Goal: Task Accomplishment & Management: Complete application form

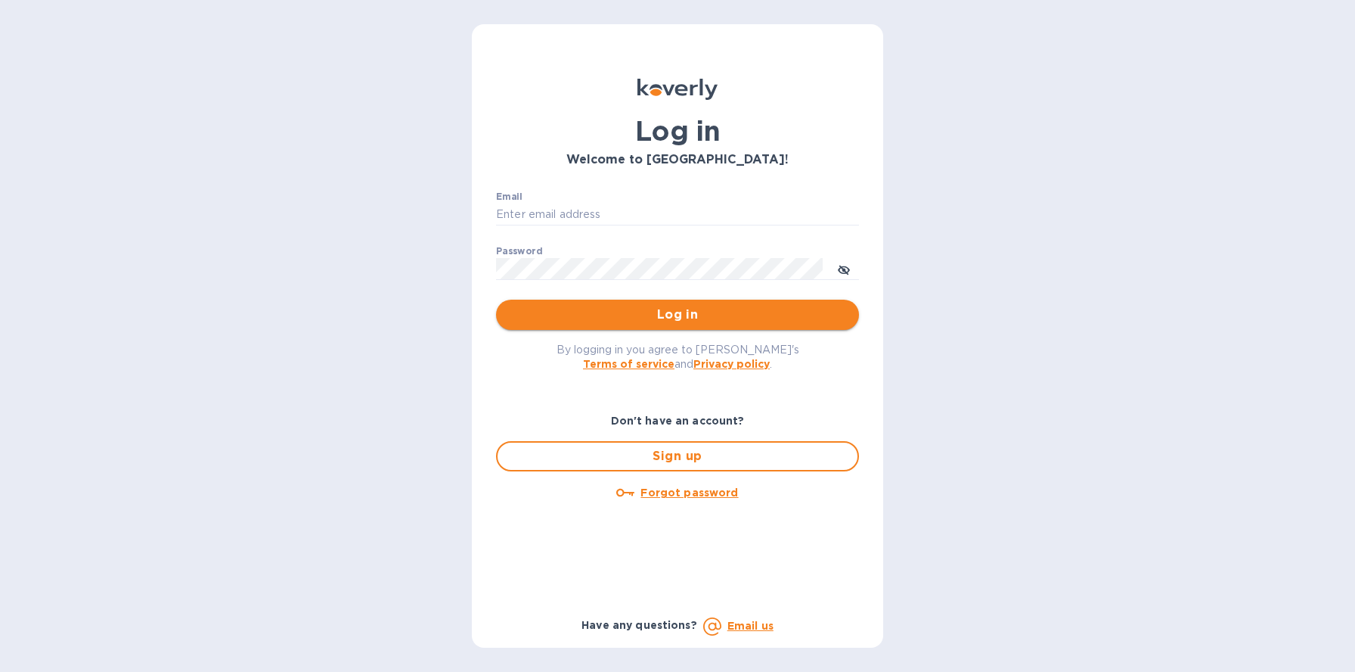
type input "[PERSON_NAME][EMAIL_ADDRESS][DOMAIN_NAME]"
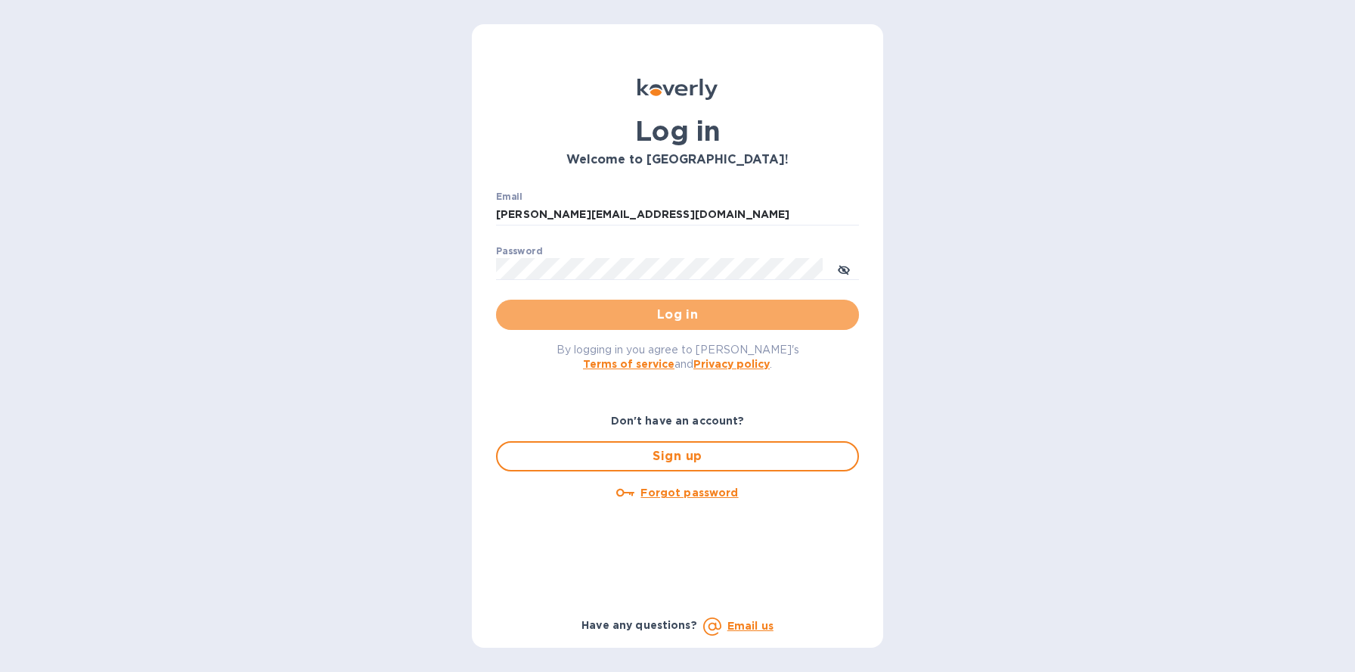
click at [716, 313] on span "Log in" at bounding box center [677, 315] width 339 height 18
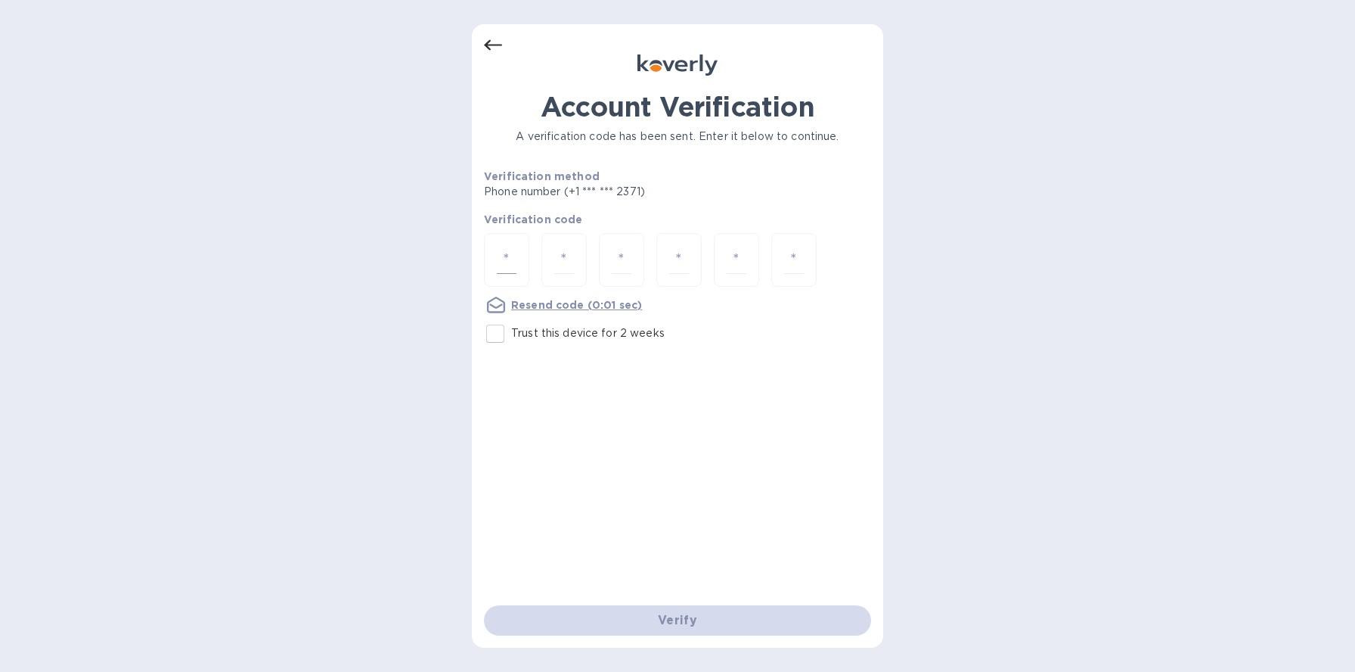
click at [507, 253] on input "number" at bounding box center [507, 260] width 20 height 28
type input "3"
type input "2"
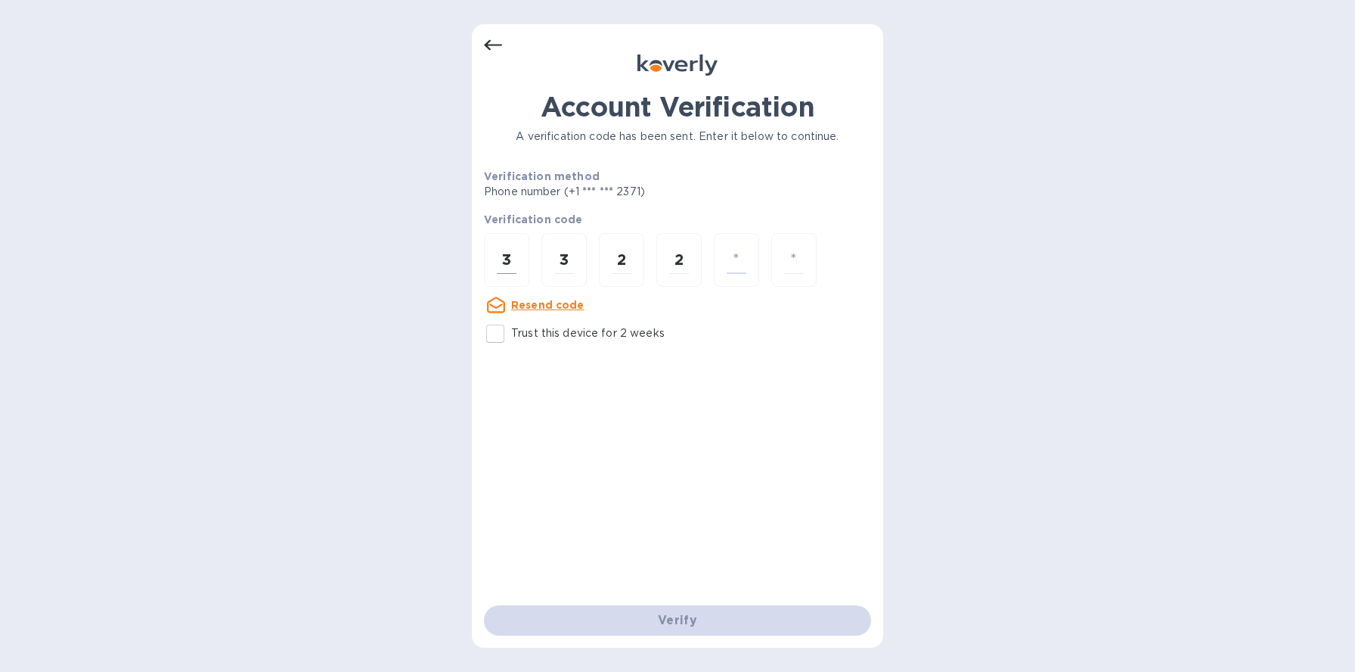
type input "5"
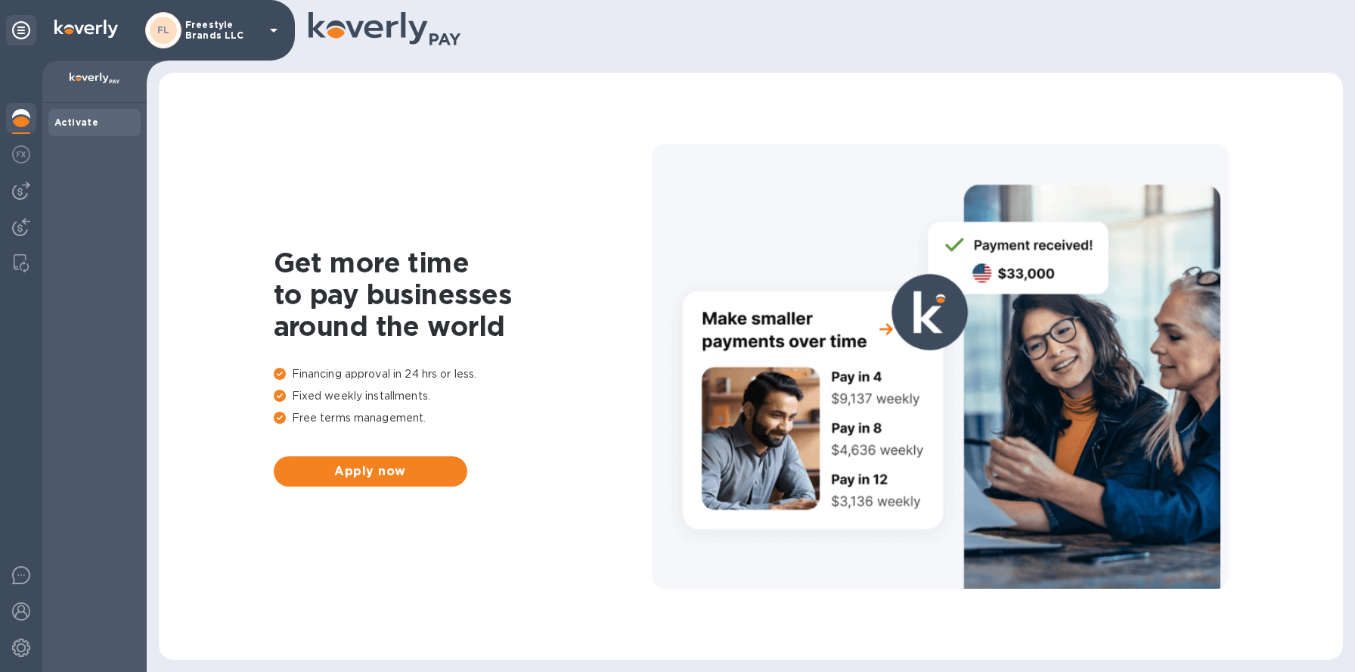
click at [257, 33] on p "Freestyle Brands LLC" at bounding box center [223, 30] width 76 height 21
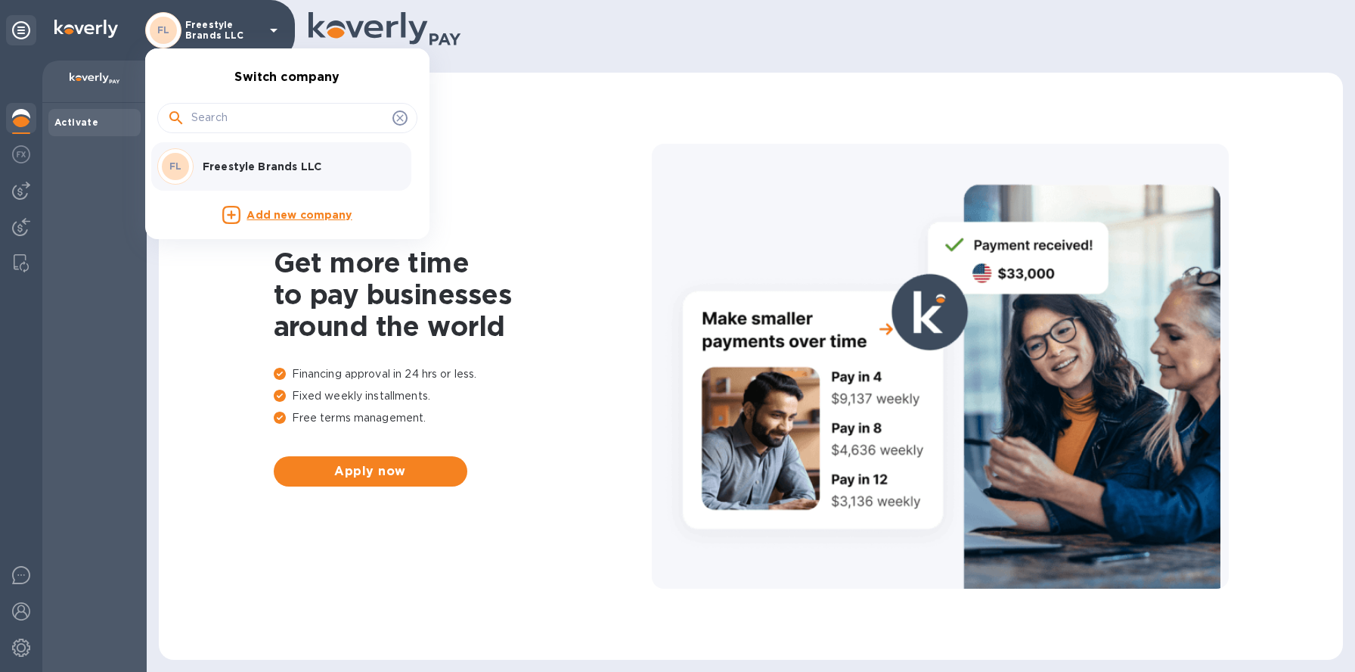
click at [259, 36] on div at bounding box center [677, 336] width 1355 height 672
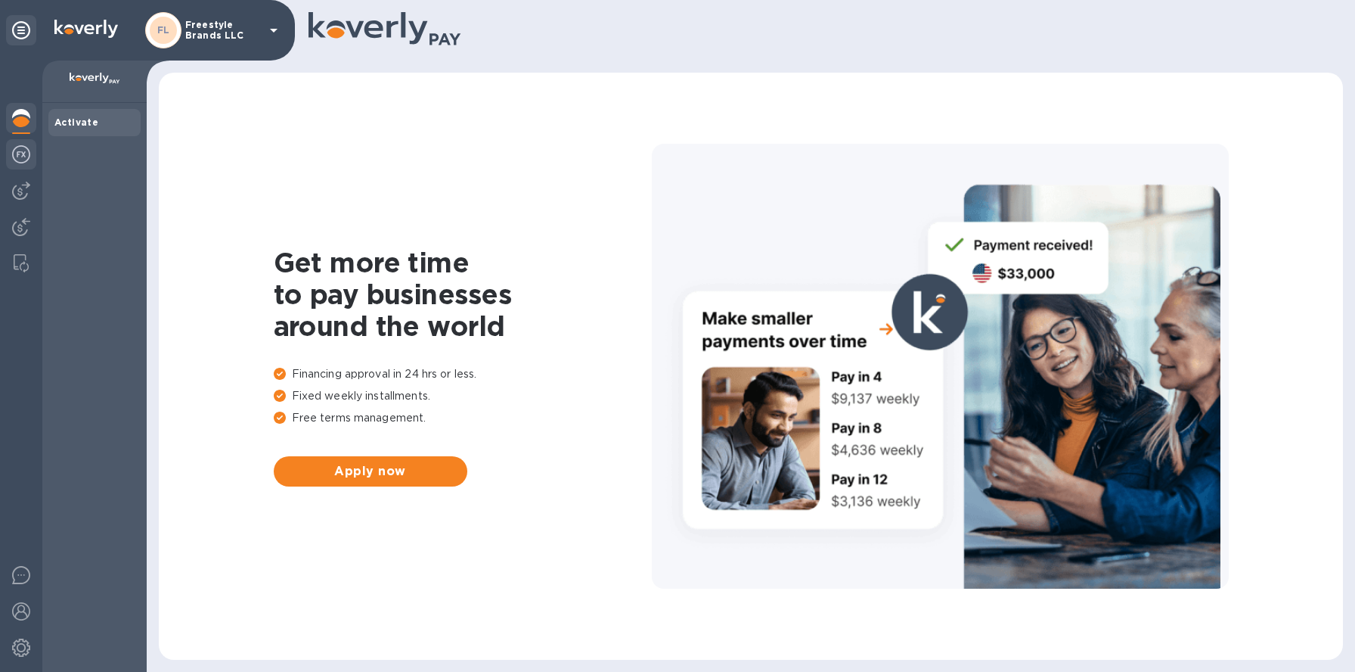
click at [28, 154] on img at bounding box center [21, 154] width 18 height 18
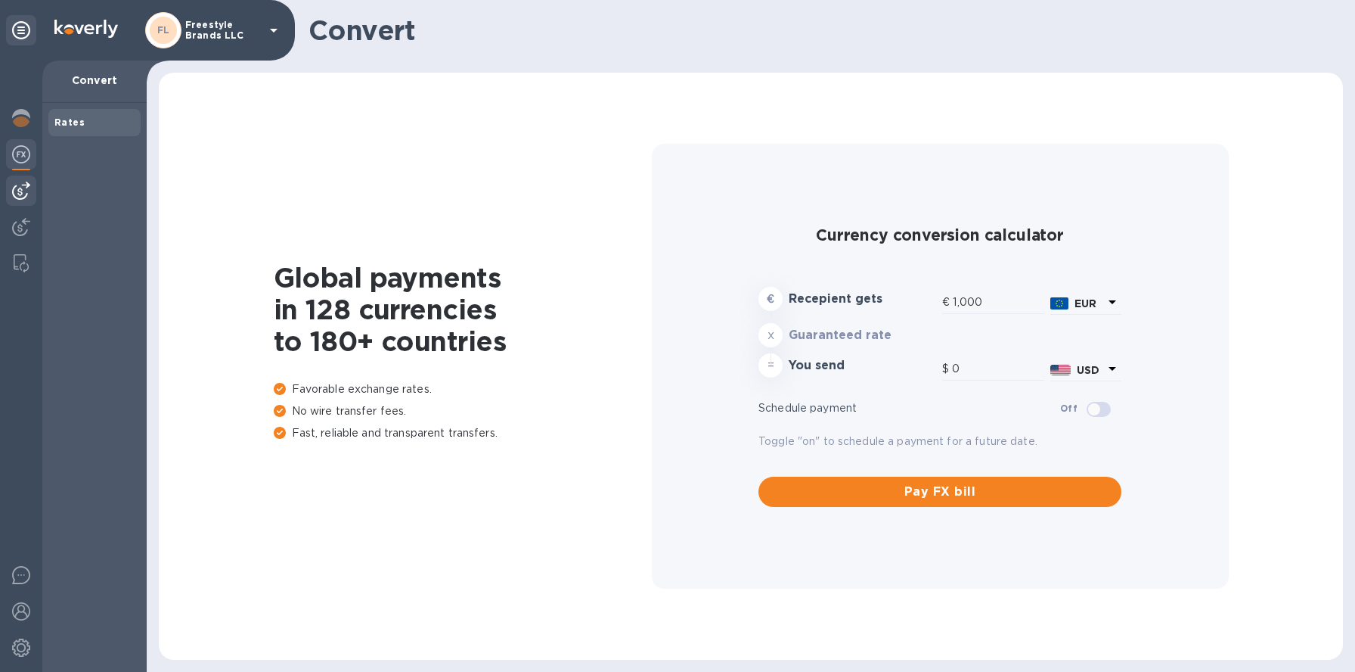
type input "1,187.23"
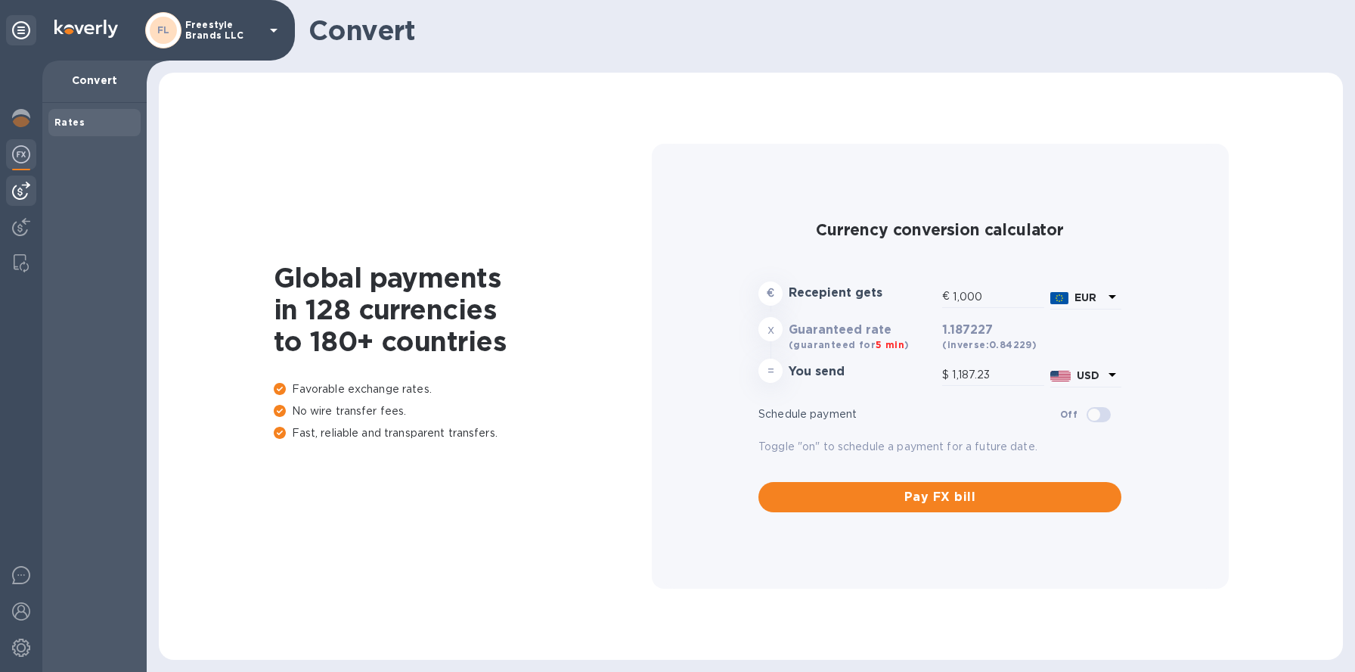
click at [17, 202] on div at bounding box center [21, 190] width 30 height 30
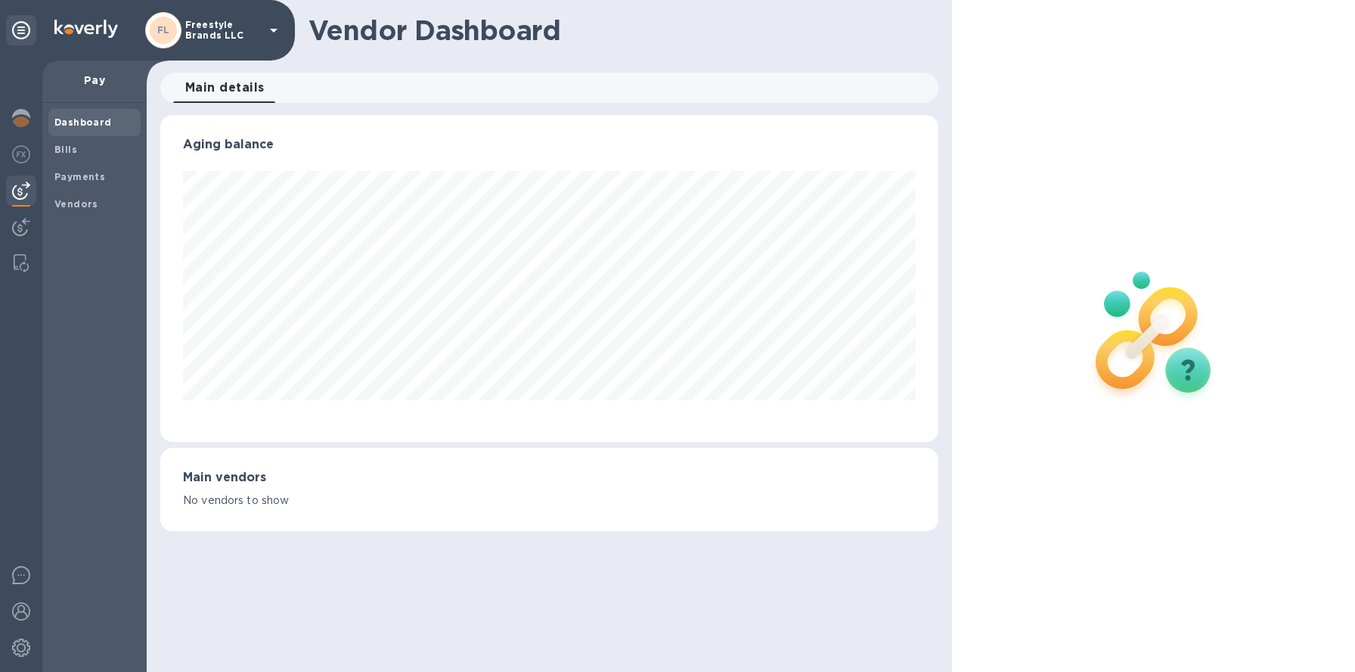
scroll to position [327, 778]
click at [63, 147] on b "Bills" at bounding box center [65, 149] width 23 height 11
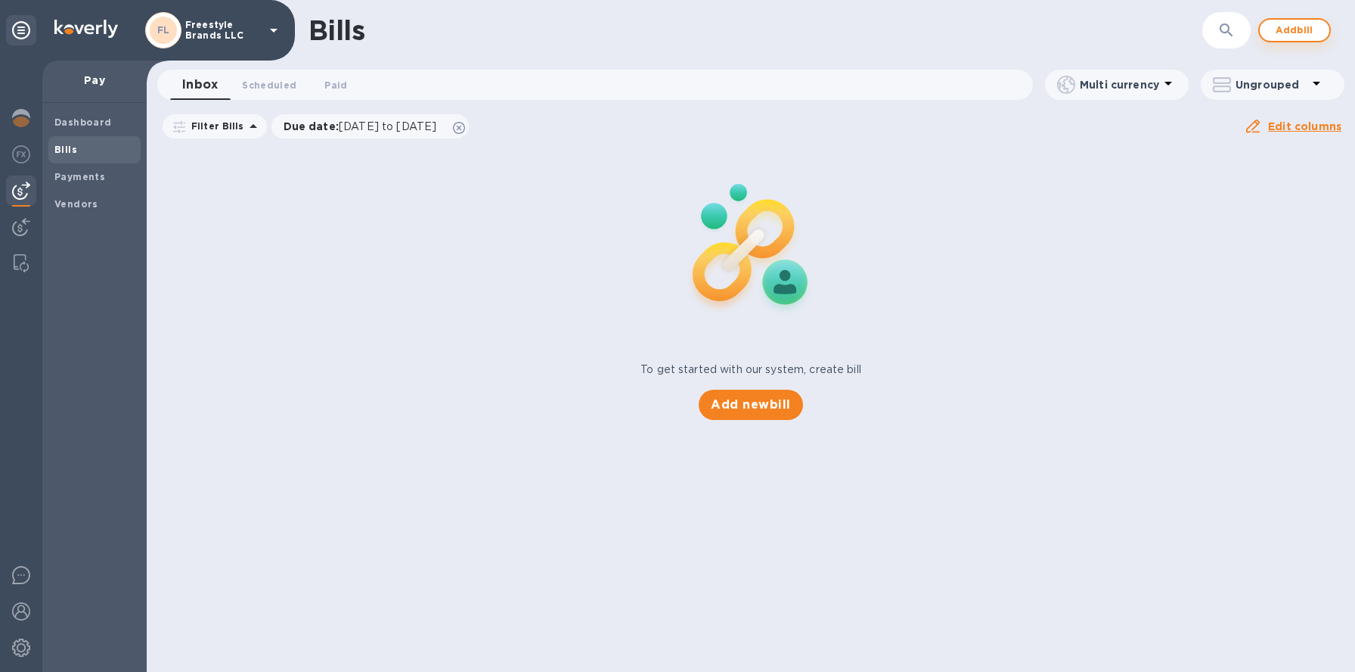
click at [1287, 33] on span "Add bill" at bounding box center [1294, 30] width 45 height 18
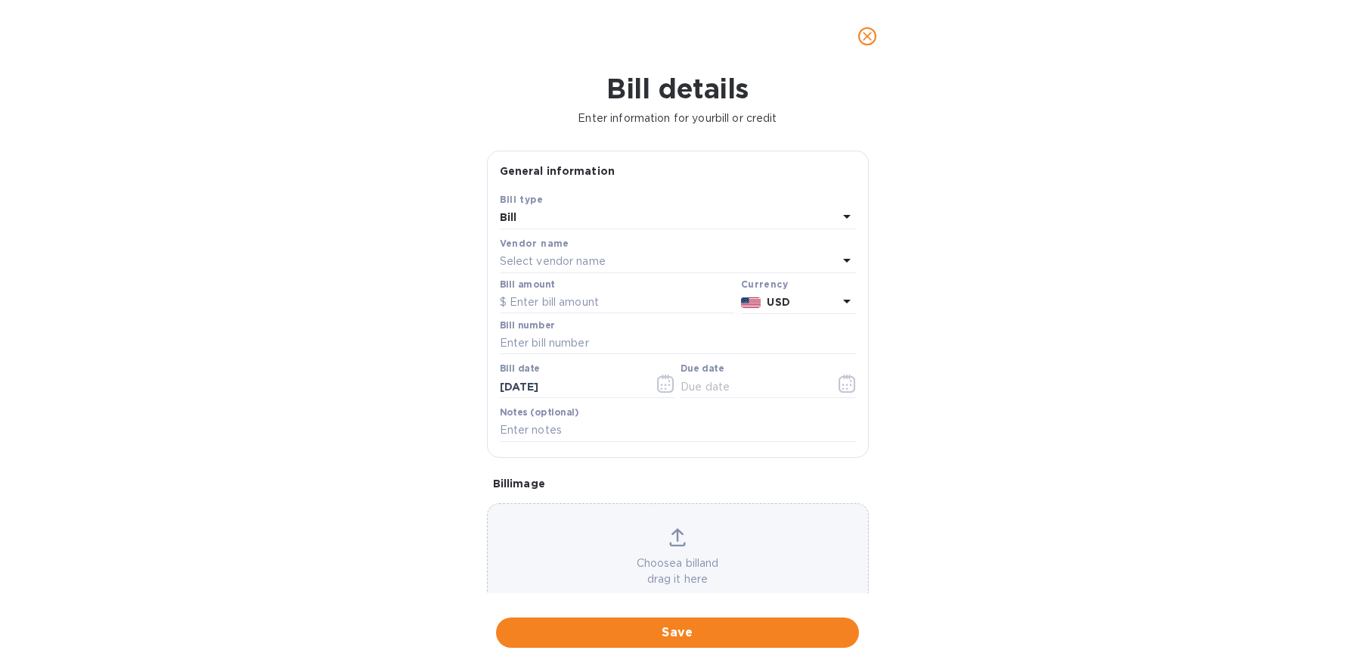
click at [598, 262] on p "Select vendor name" at bounding box center [553, 261] width 106 height 16
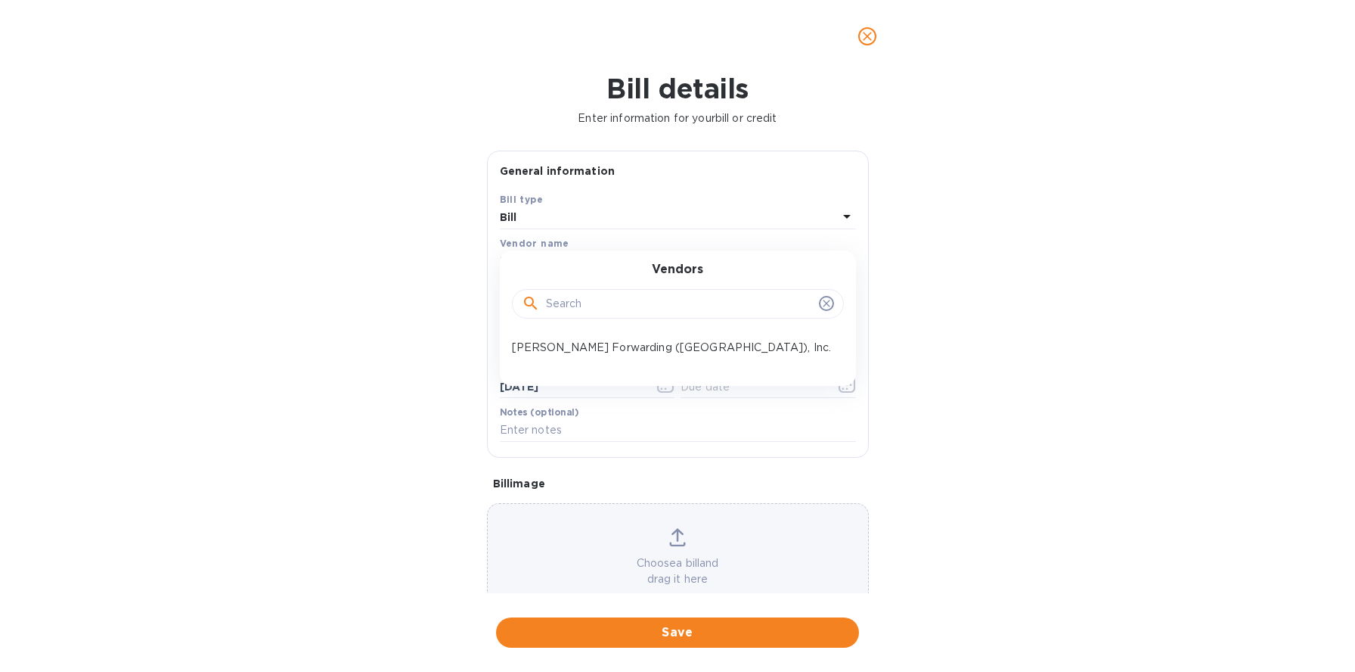
click at [591, 352] on p "JAS Forwarding (USA), Inc." at bounding box center [672, 348] width 320 height 16
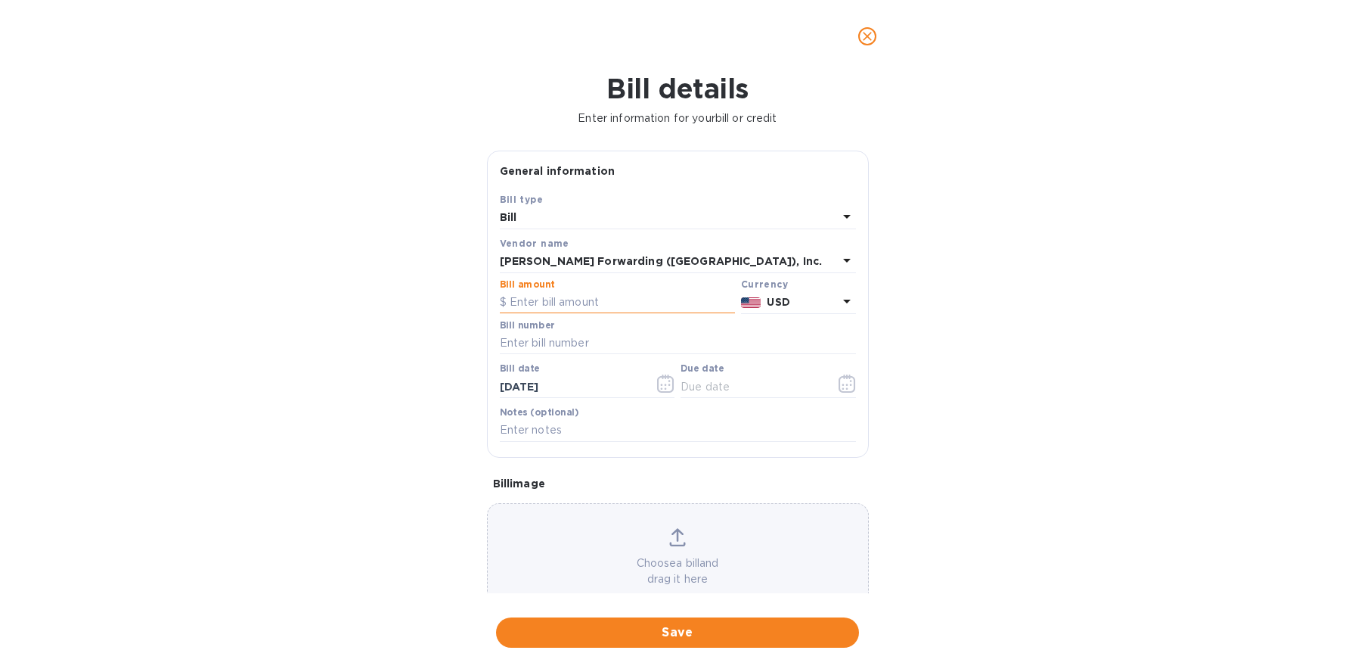
click at [557, 303] on input "text" at bounding box center [617, 302] width 235 height 23
type input "24,829.97"
click at [584, 349] on input "text" at bounding box center [678, 343] width 356 height 23
type input "INV DAL503365639"
click at [661, 389] on icon "button" at bounding box center [665, 383] width 17 height 18
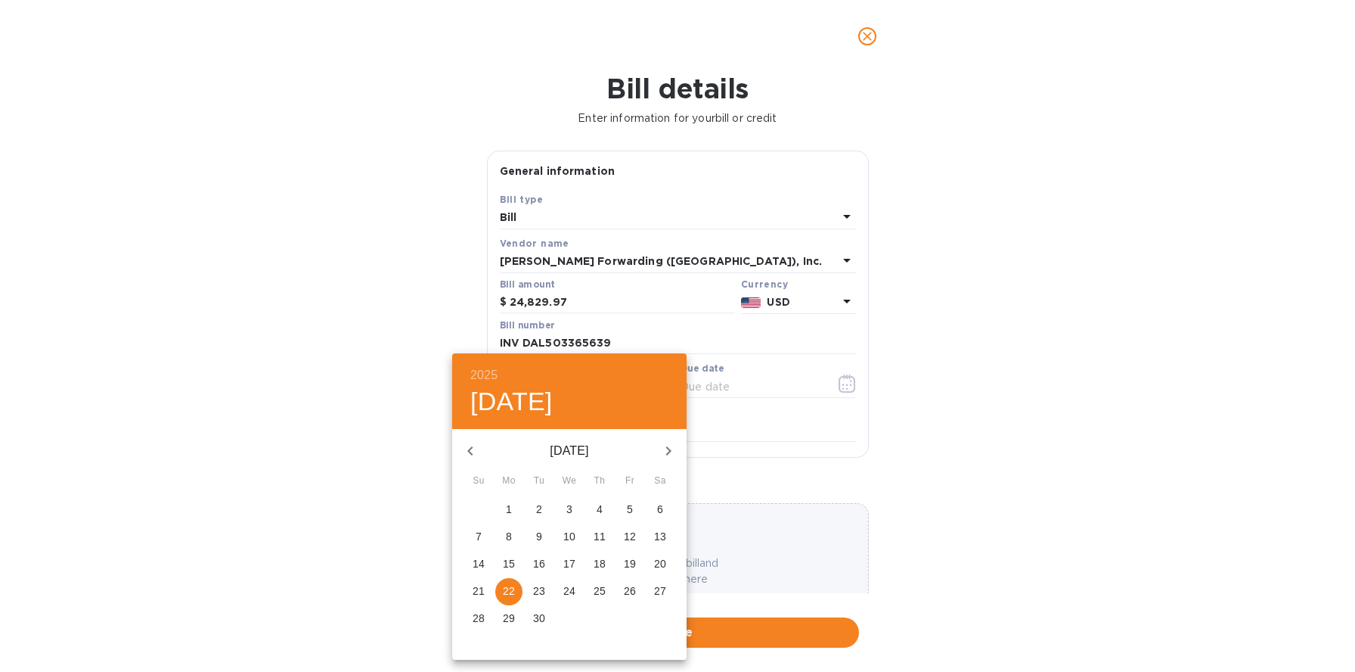
click at [470, 449] on icon "button" at bounding box center [470, 451] width 18 height 18
click at [565, 620] on p "27" at bounding box center [569, 617] width 12 height 15
type input "08/27/2025"
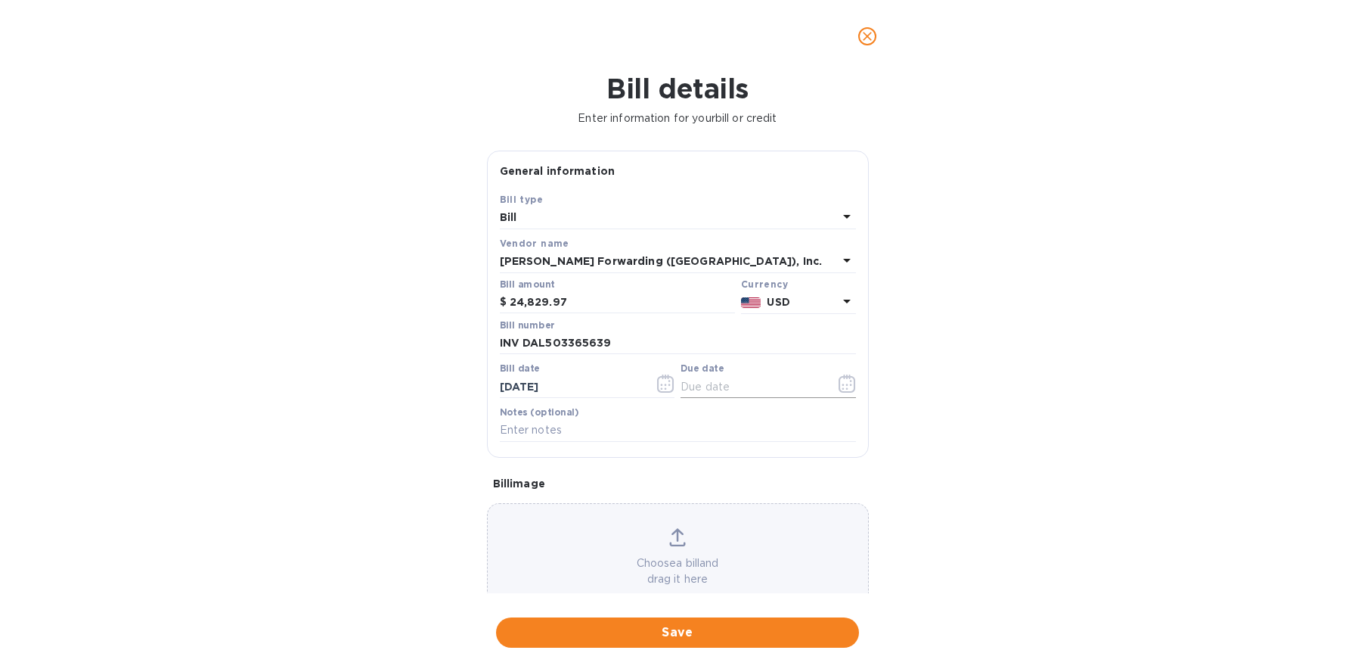
click at [843, 387] on icon "button" at bounding box center [847, 383] width 17 height 18
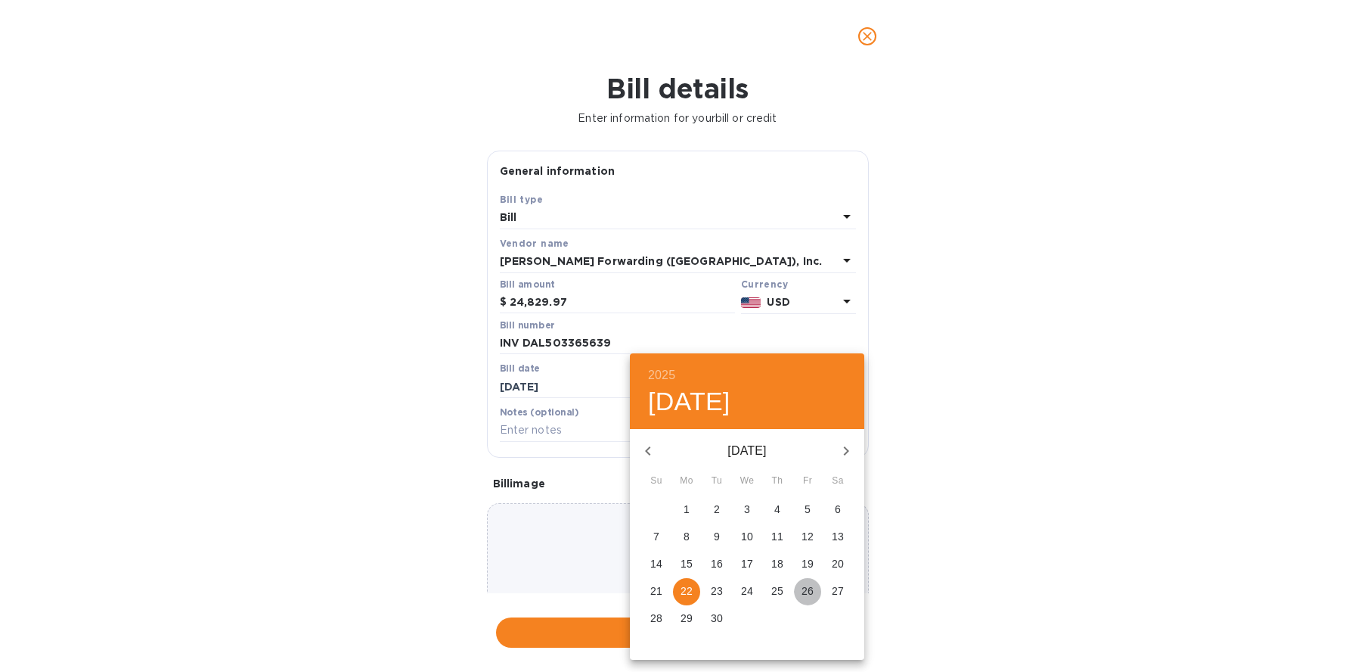
click at [802, 591] on p "26" at bounding box center [808, 590] width 12 height 15
type input "09/26/2025"
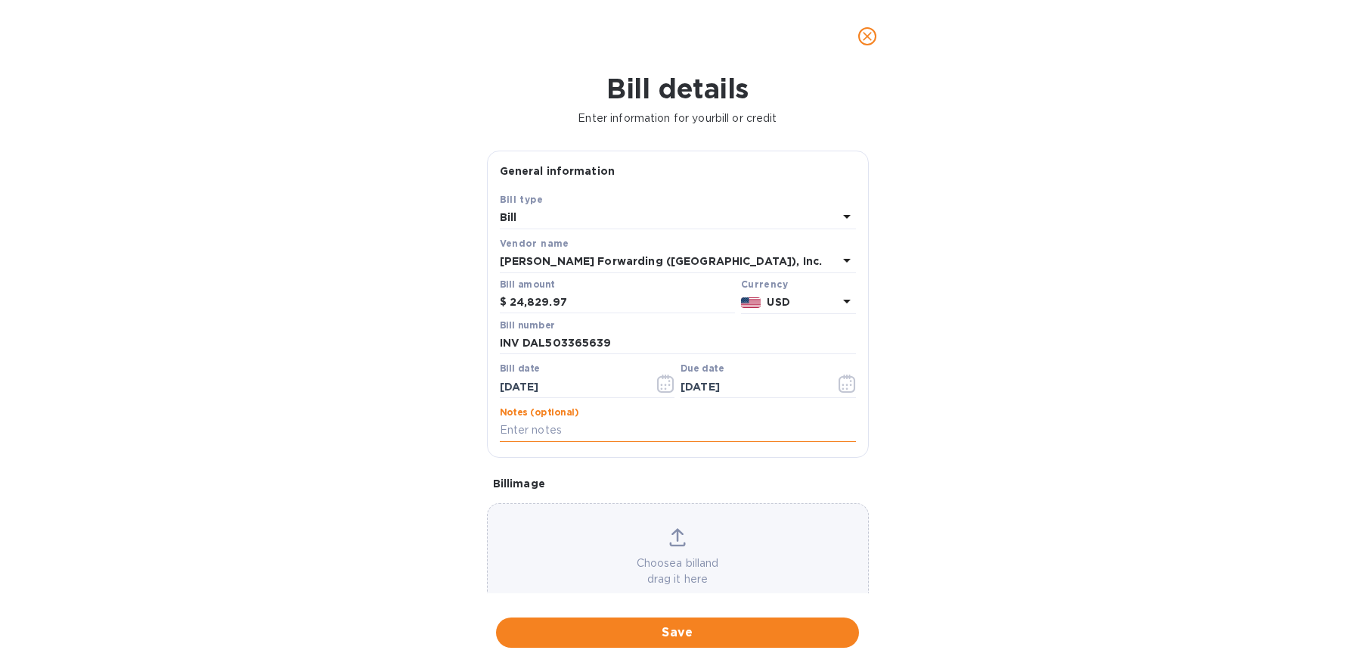
click at [570, 429] on input "text" at bounding box center [678, 430] width 356 height 23
type input "SHIPMENT S509032383"
click at [666, 548] on div "Choose a bill and drag it here" at bounding box center [678, 557] width 380 height 59
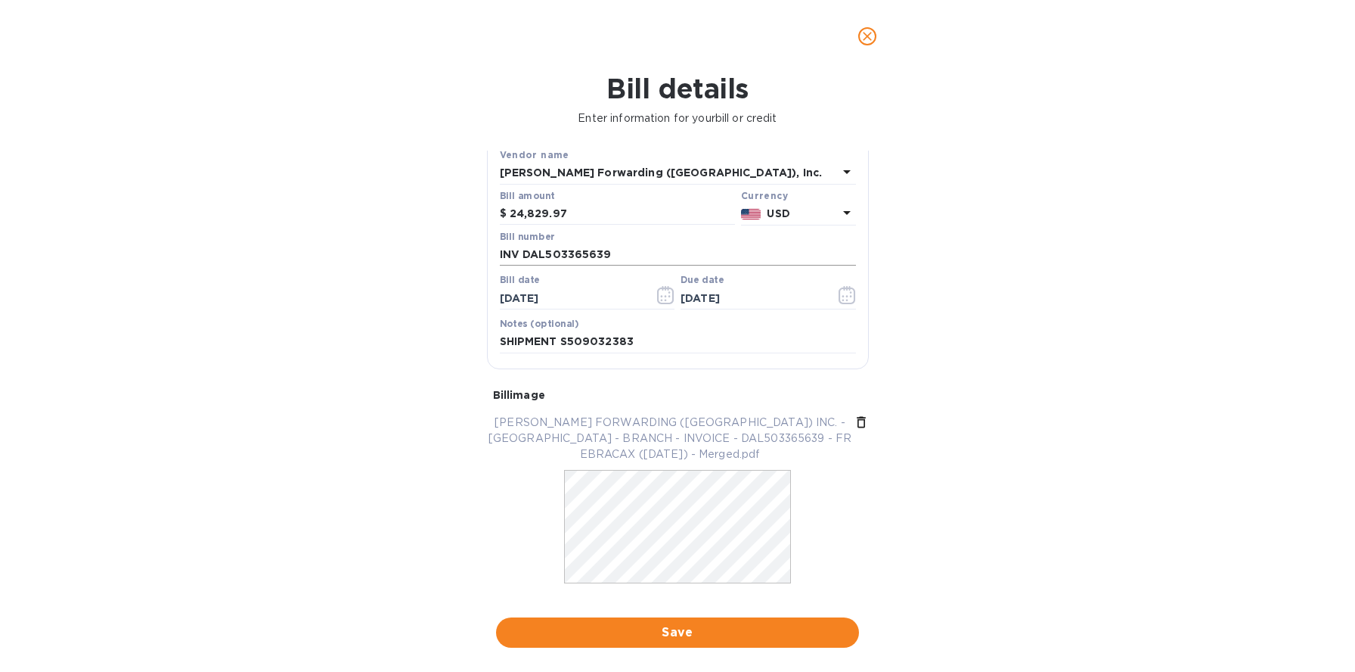
scroll to position [100, 0]
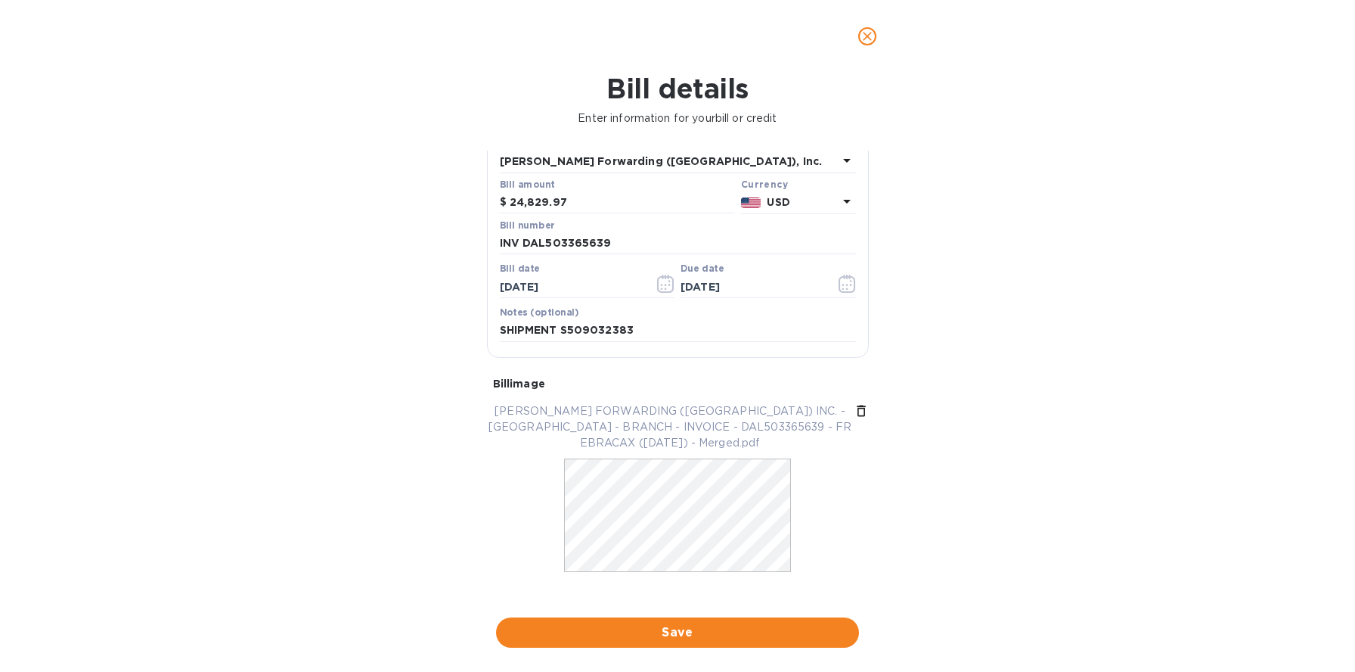
click at [734, 637] on span "Save" at bounding box center [677, 632] width 339 height 18
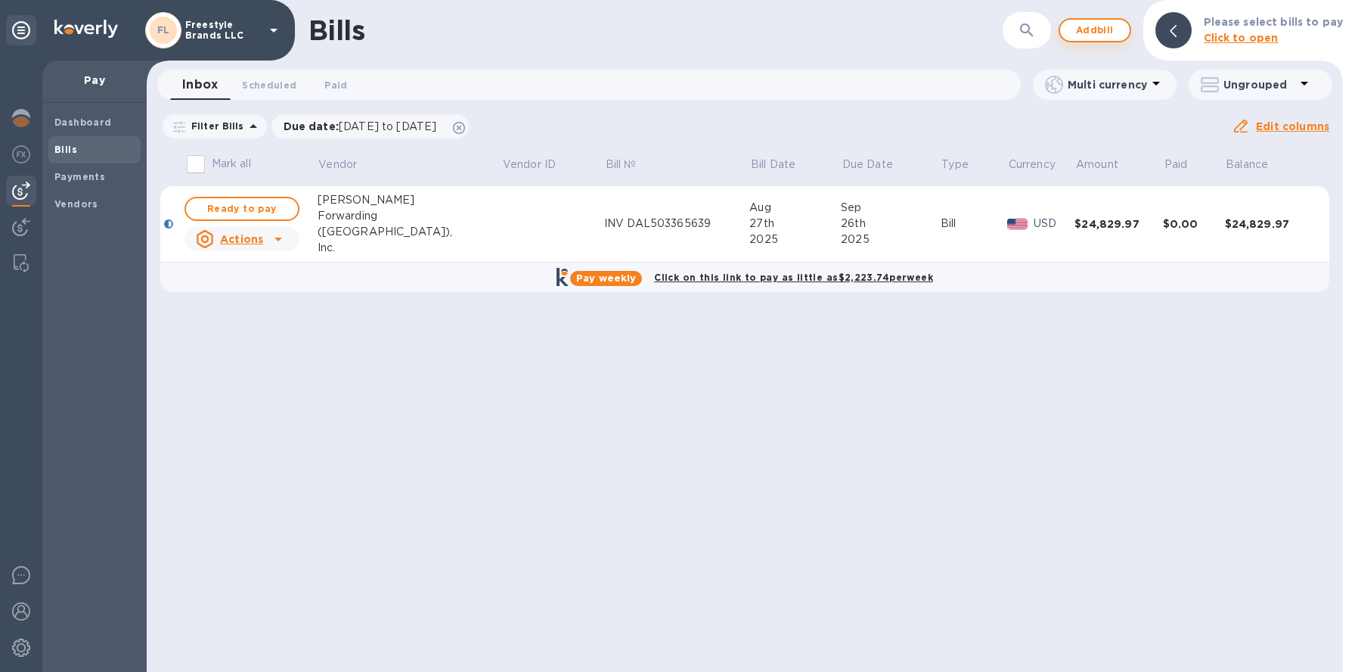
click at [1106, 33] on span "Add bill" at bounding box center [1095, 30] width 45 height 18
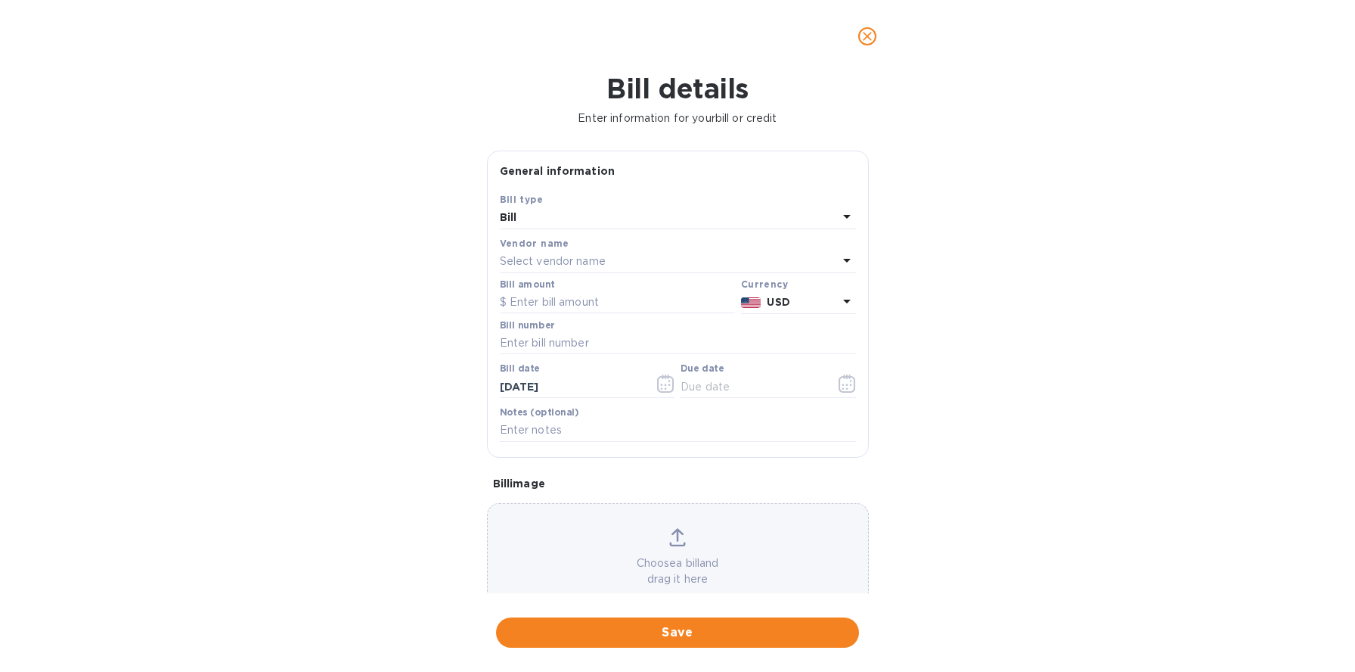
click at [585, 262] on p "Select vendor name" at bounding box center [553, 261] width 106 height 16
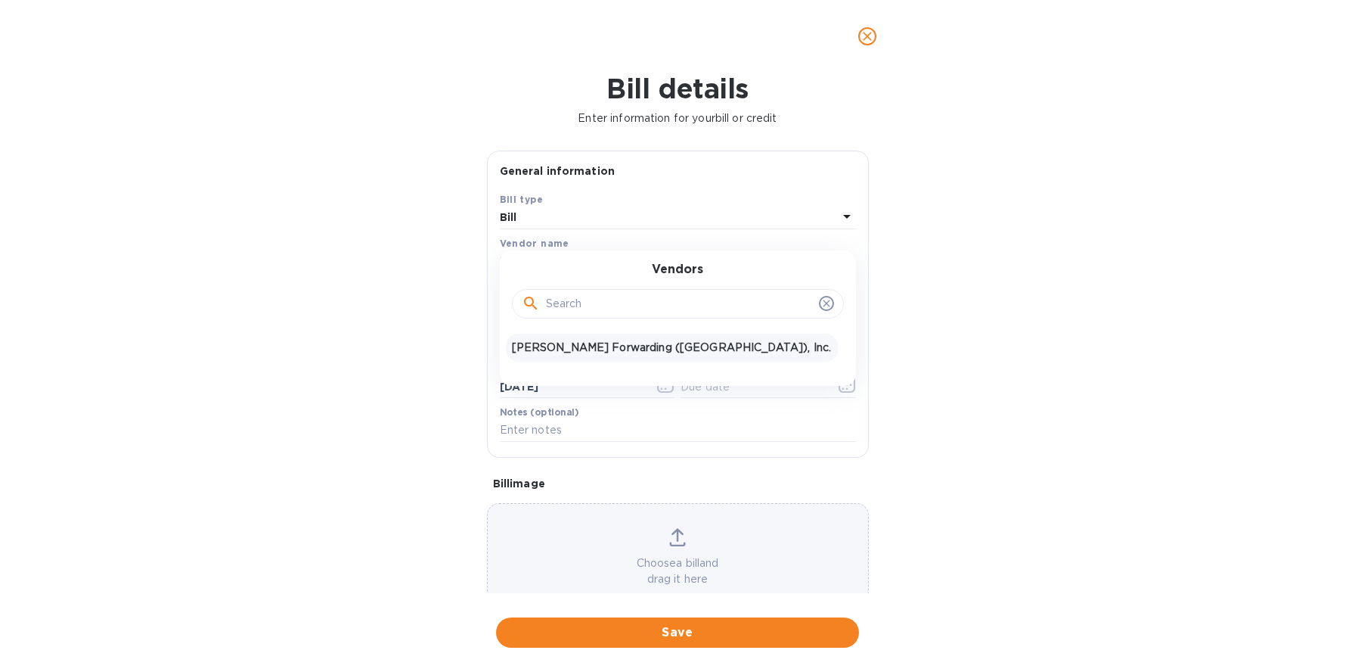
click at [579, 352] on p "JAS Forwarding (USA), Inc." at bounding box center [672, 348] width 320 height 16
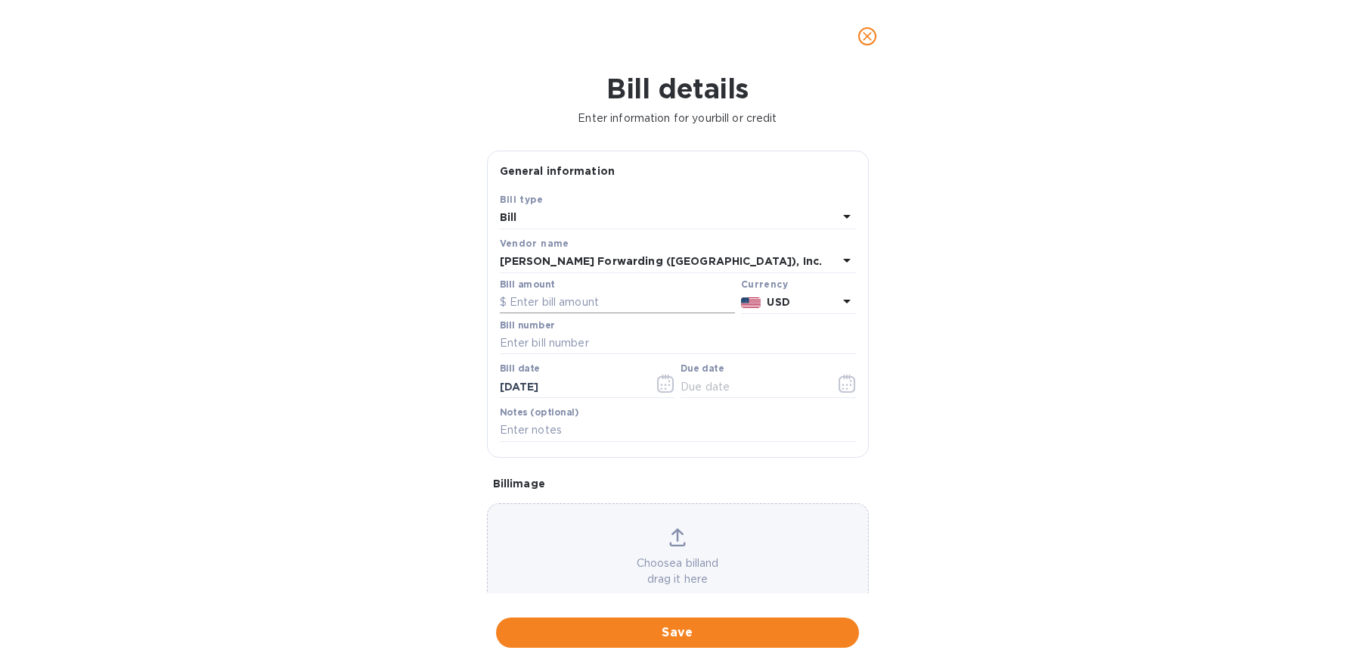
click at [570, 302] on input "text" at bounding box center [617, 302] width 235 height 23
type input "21,135.74"
click at [568, 337] on input "text" at bounding box center [678, 343] width 356 height 23
type input "INV DAL503395816"
click at [664, 387] on icon "button" at bounding box center [665, 383] width 17 height 18
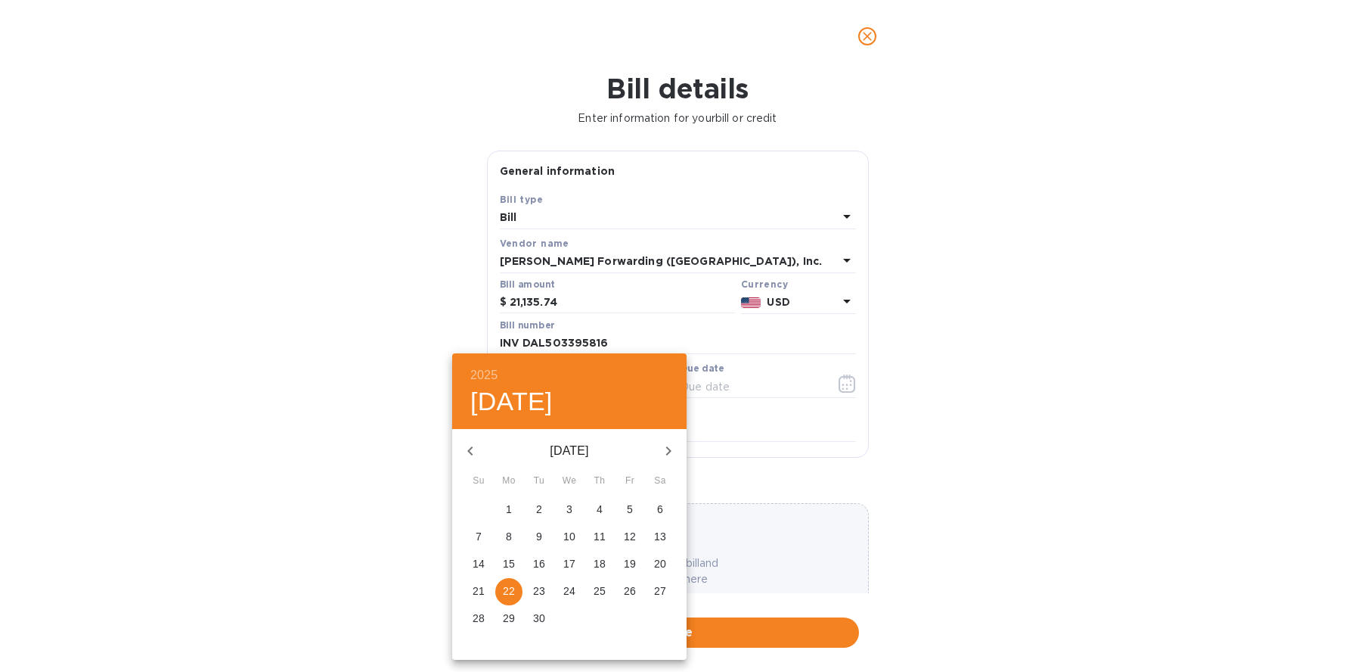
click at [513, 592] on p "22" at bounding box center [509, 590] width 12 height 15
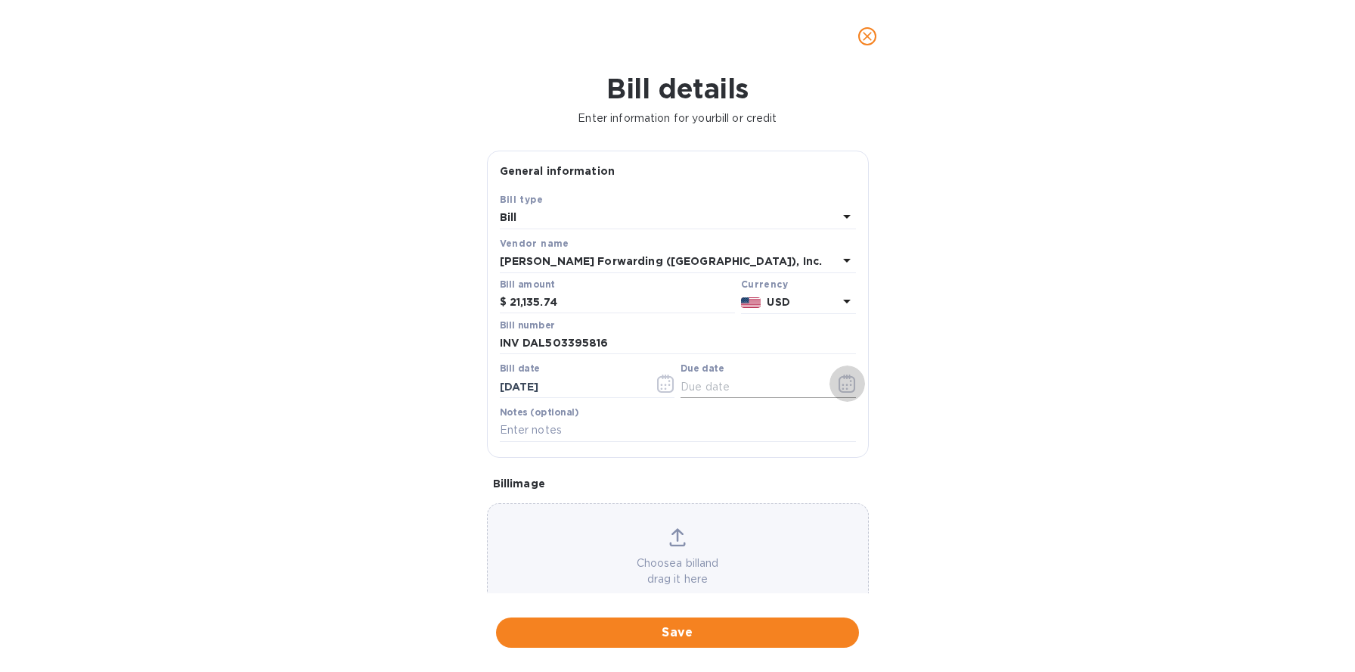
click at [846, 387] on icon "button" at bounding box center [847, 383] width 17 height 18
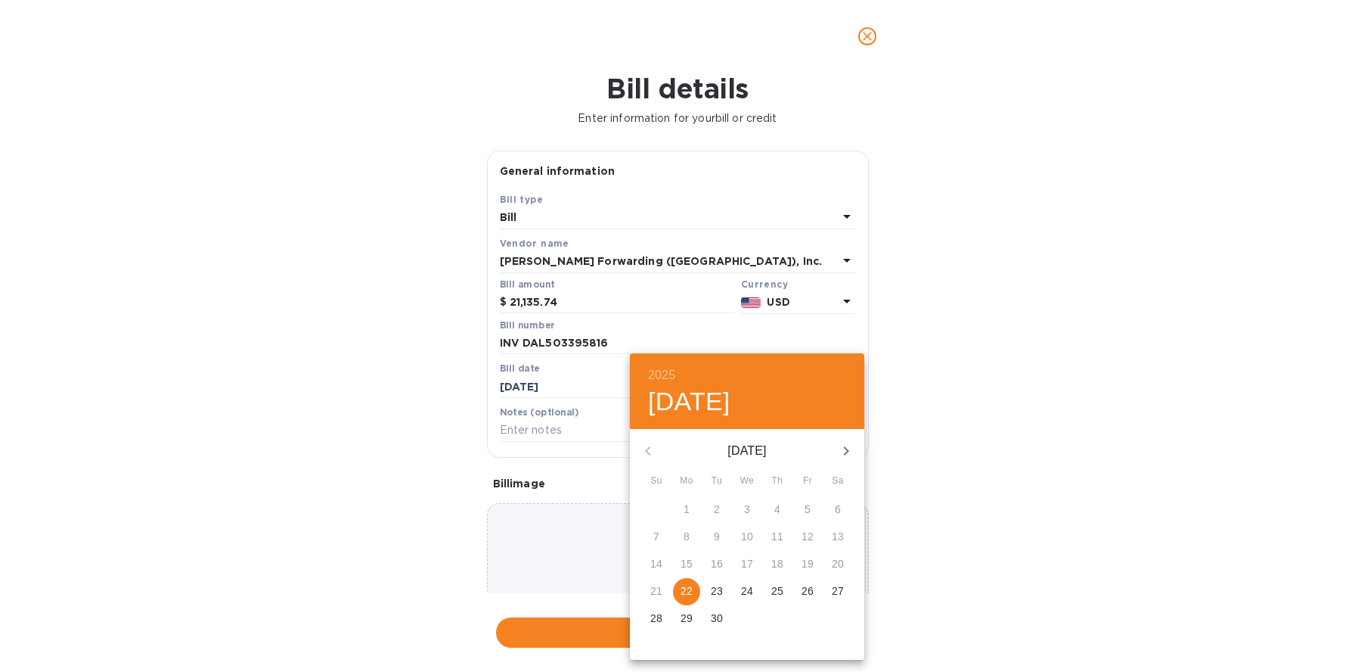
click at [841, 451] on icon "button" at bounding box center [846, 451] width 18 height 18
click at [747, 593] on p "22" at bounding box center [747, 590] width 12 height 15
type input "10/22/2025"
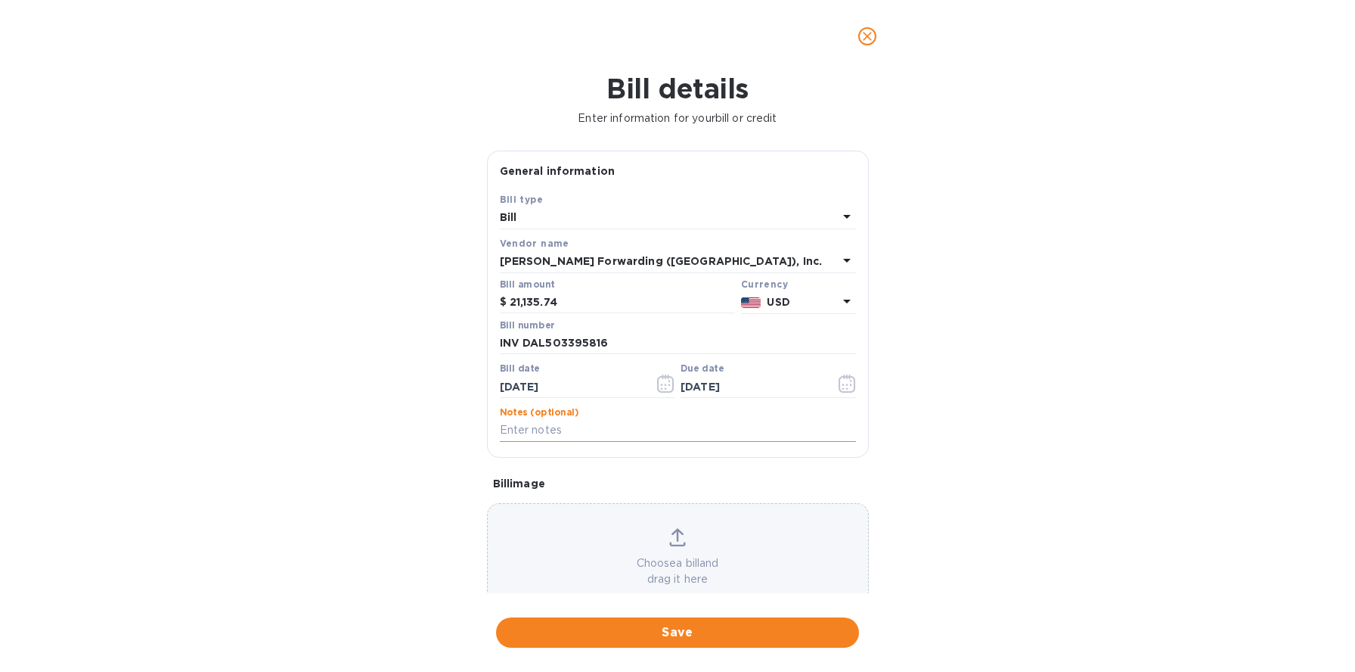
click at [579, 434] on input "text" at bounding box center [678, 430] width 356 height 23
type input "SHIPMENT S509129067"
click at [675, 543] on icon at bounding box center [677, 537] width 17 height 18
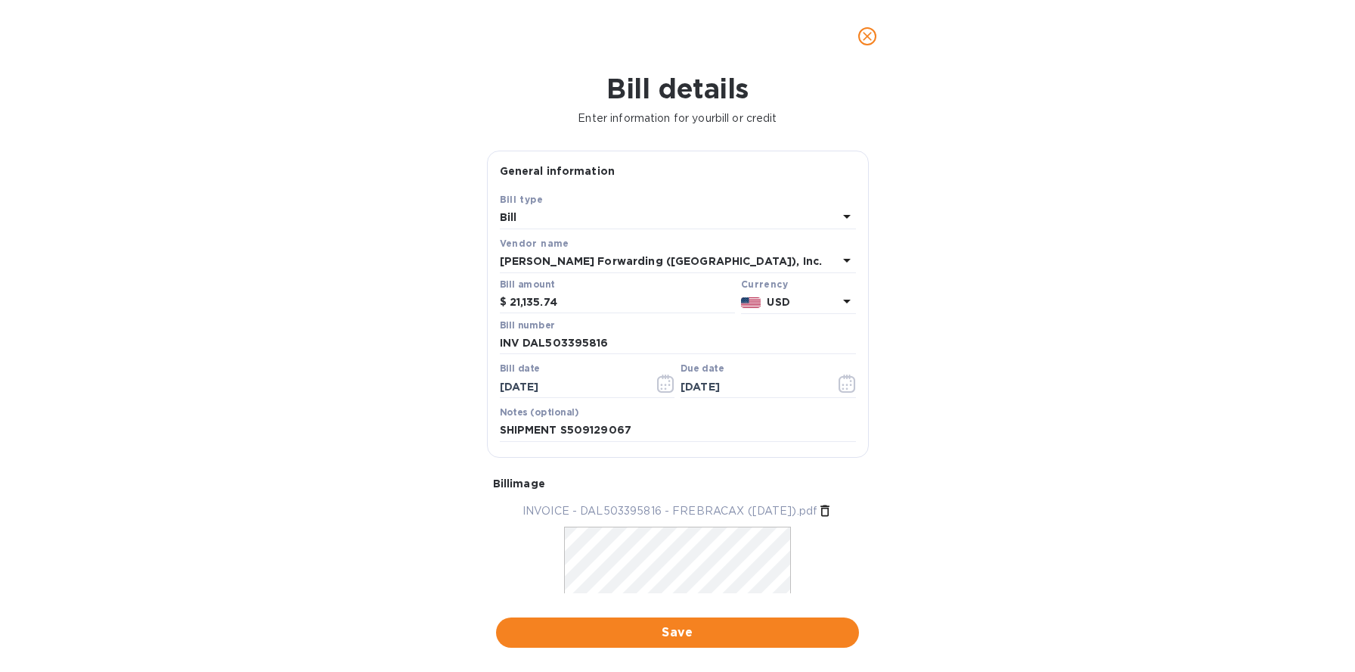
click at [723, 630] on span "Save" at bounding box center [677, 632] width 339 height 18
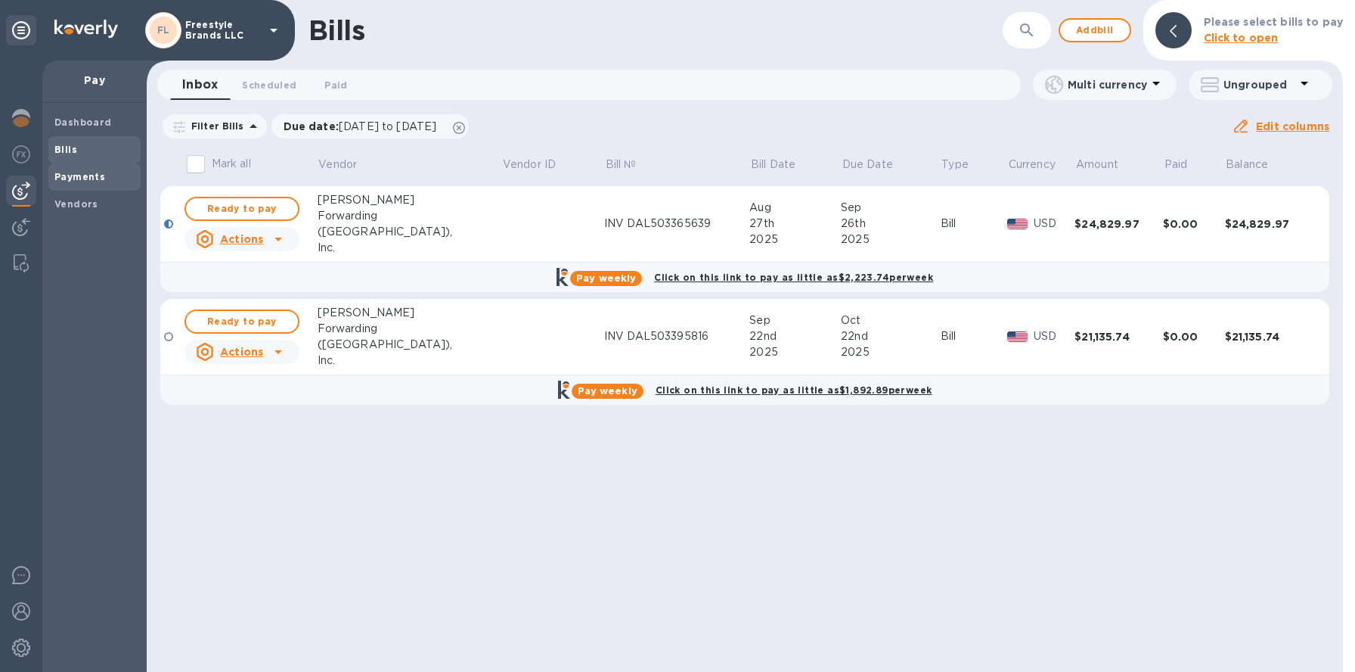
click at [77, 184] on span "Payments" at bounding box center [79, 176] width 51 height 15
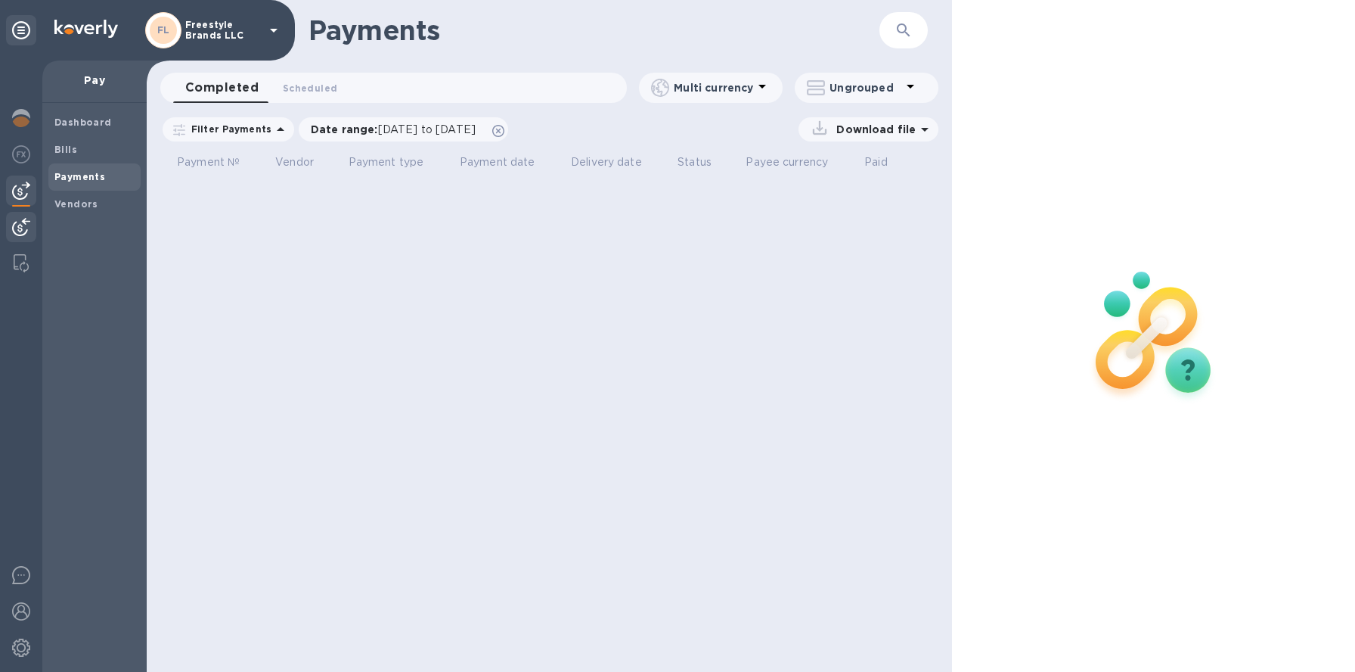
click at [26, 232] on img at bounding box center [21, 227] width 18 height 18
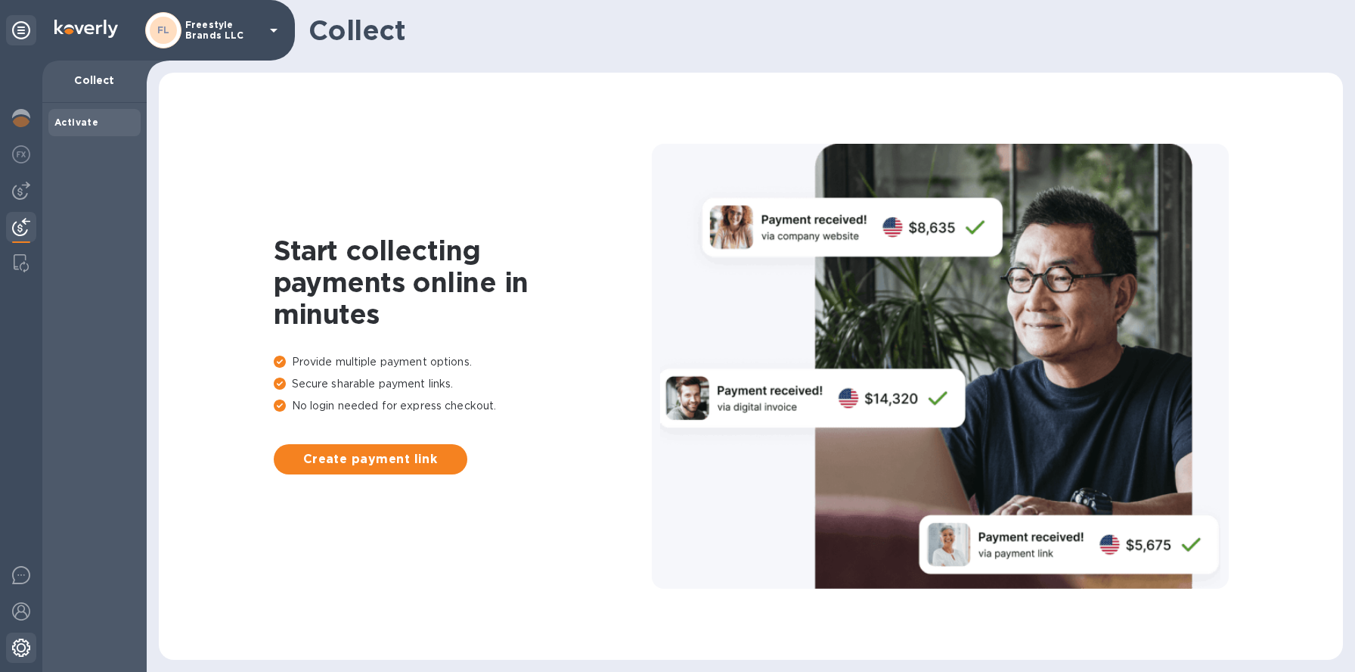
click at [17, 654] on img at bounding box center [21, 647] width 18 height 18
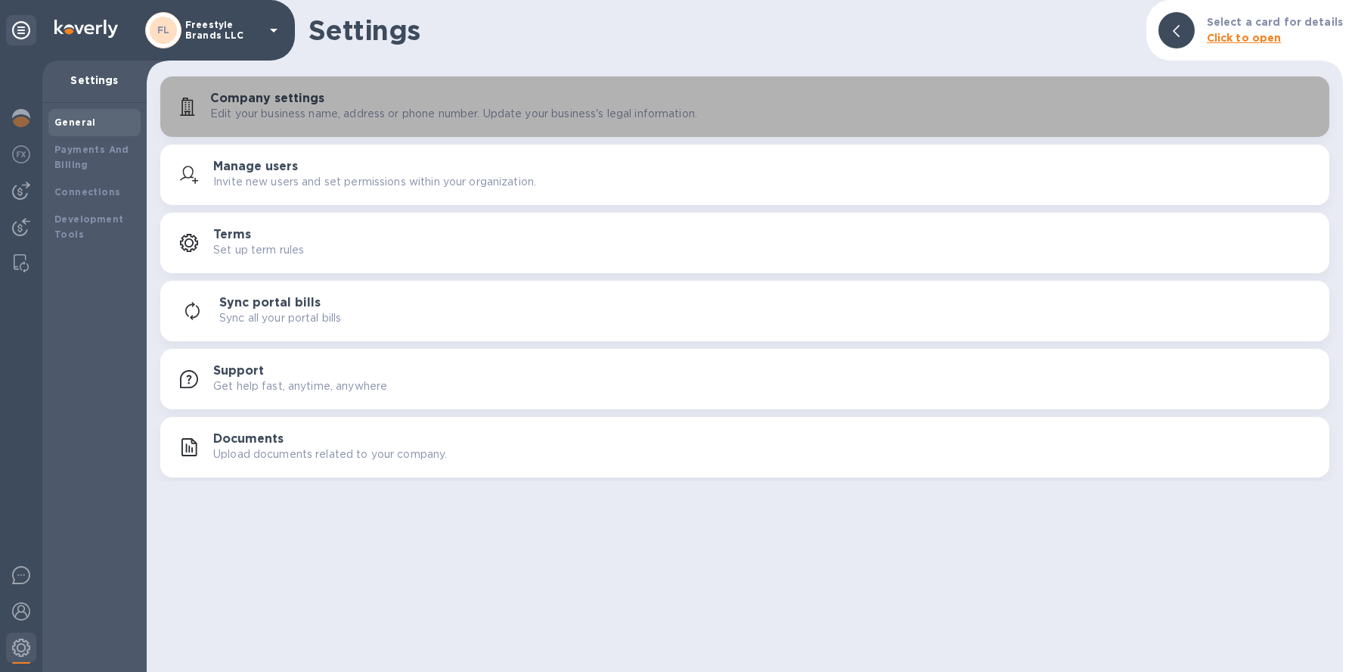
click at [307, 121] on p "Edit your business name, address or phone number. Update your business's legal …" at bounding box center [453, 114] width 487 height 16
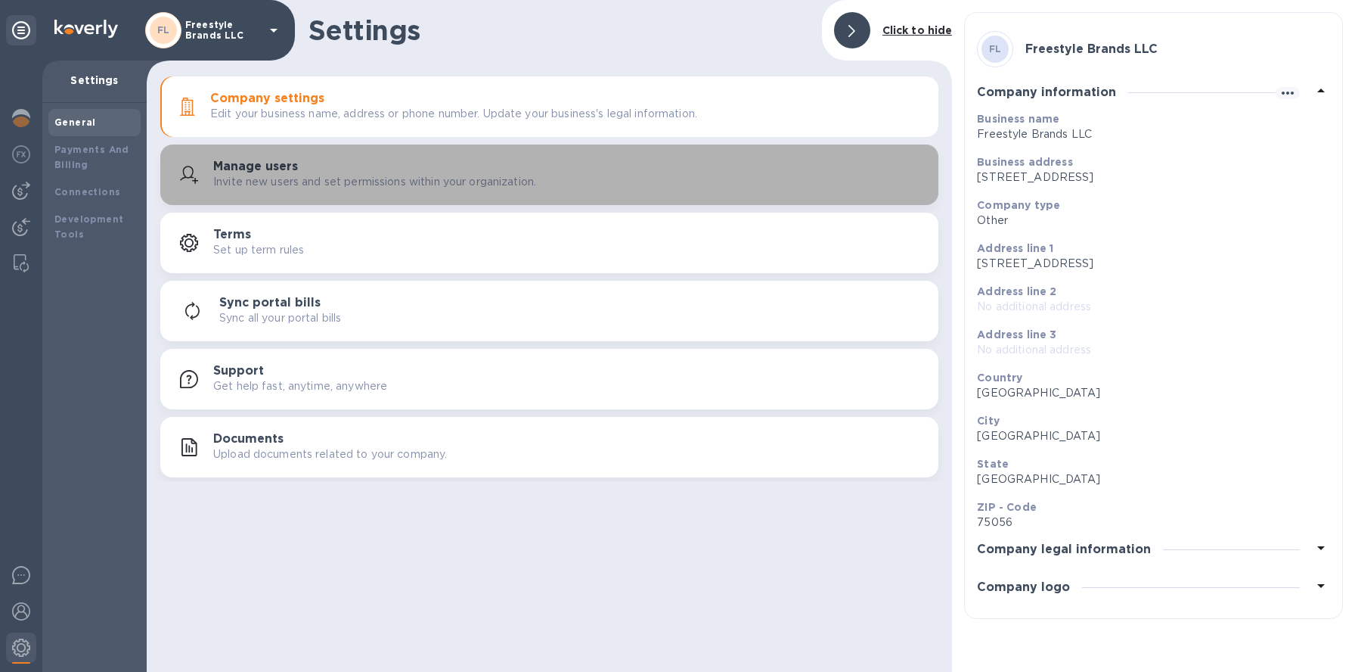
click at [311, 174] on p "Invite new users and set permissions within your organization." at bounding box center [374, 182] width 323 height 16
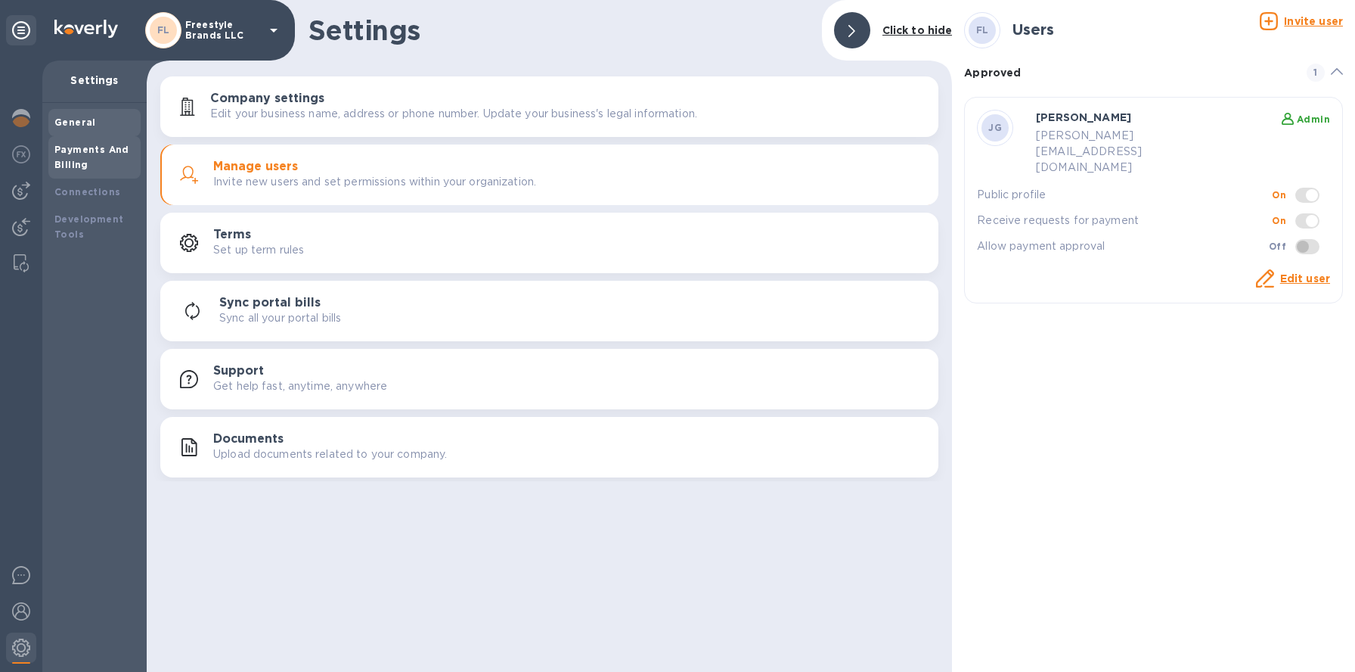
click at [81, 163] on b "Payments And Billing" at bounding box center [91, 157] width 75 height 26
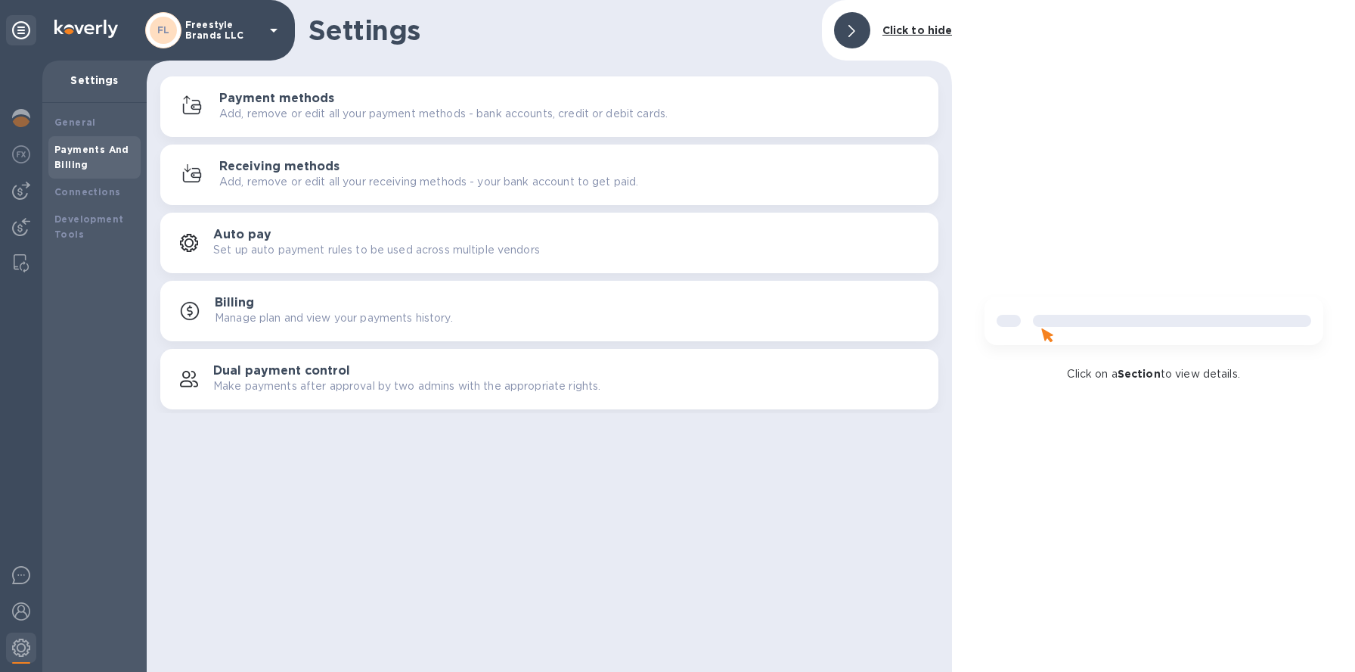
click at [324, 95] on h3 "Payment methods" at bounding box center [276, 99] width 115 height 14
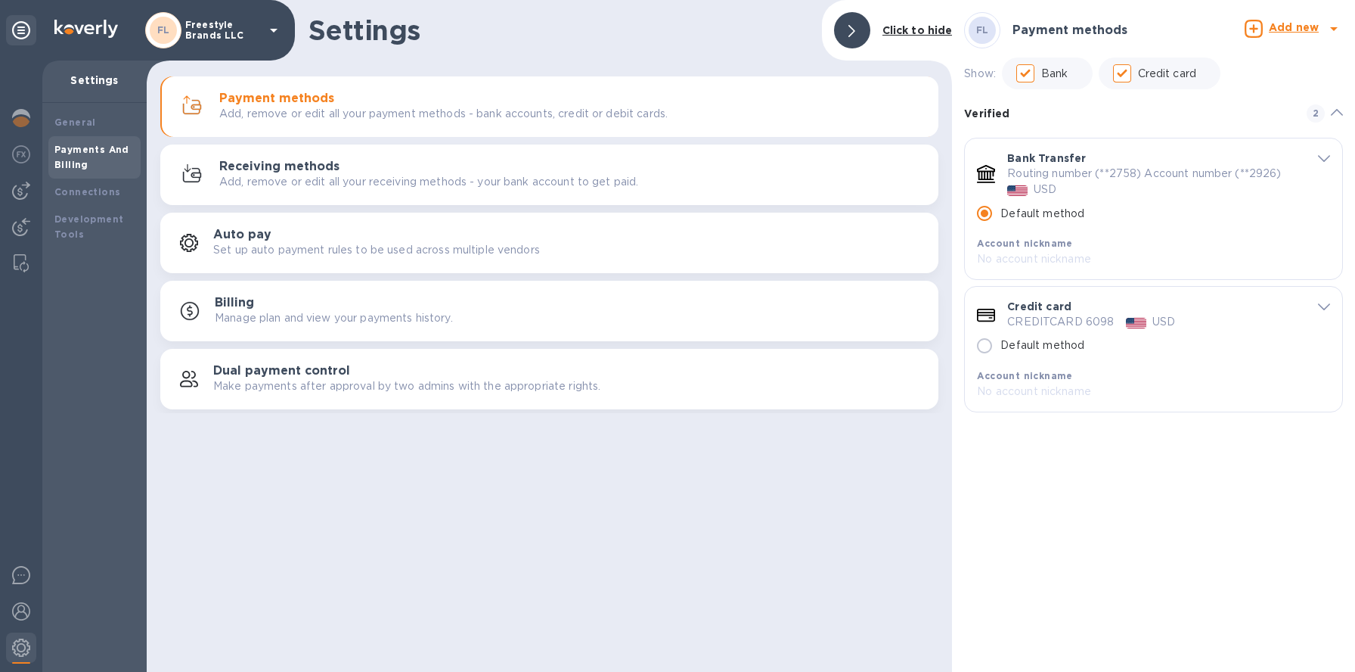
click at [854, 24] on span at bounding box center [852, 30] width 7 height 14
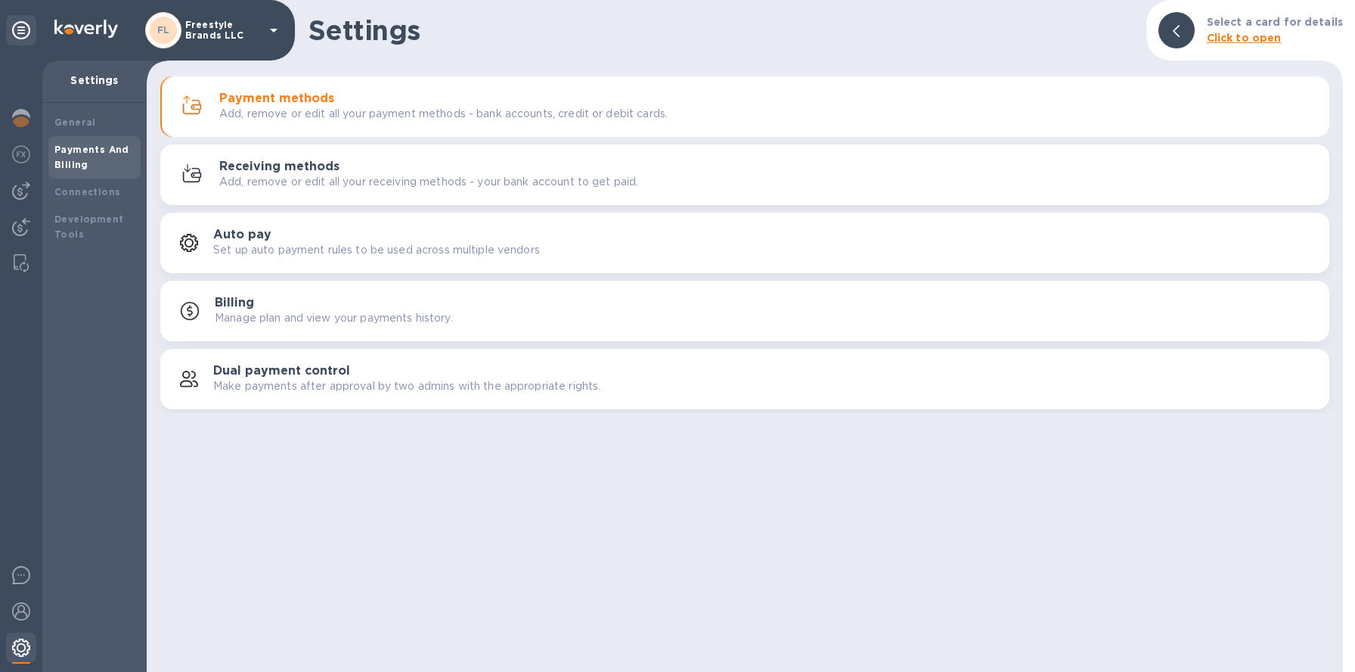
click at [23, 654] on img at bounding box center [21, 647] width 18 height 18
click at [302, 321] on p "Manage plan and view your payments history." at bounding box center [334, 318] width 238 height 16
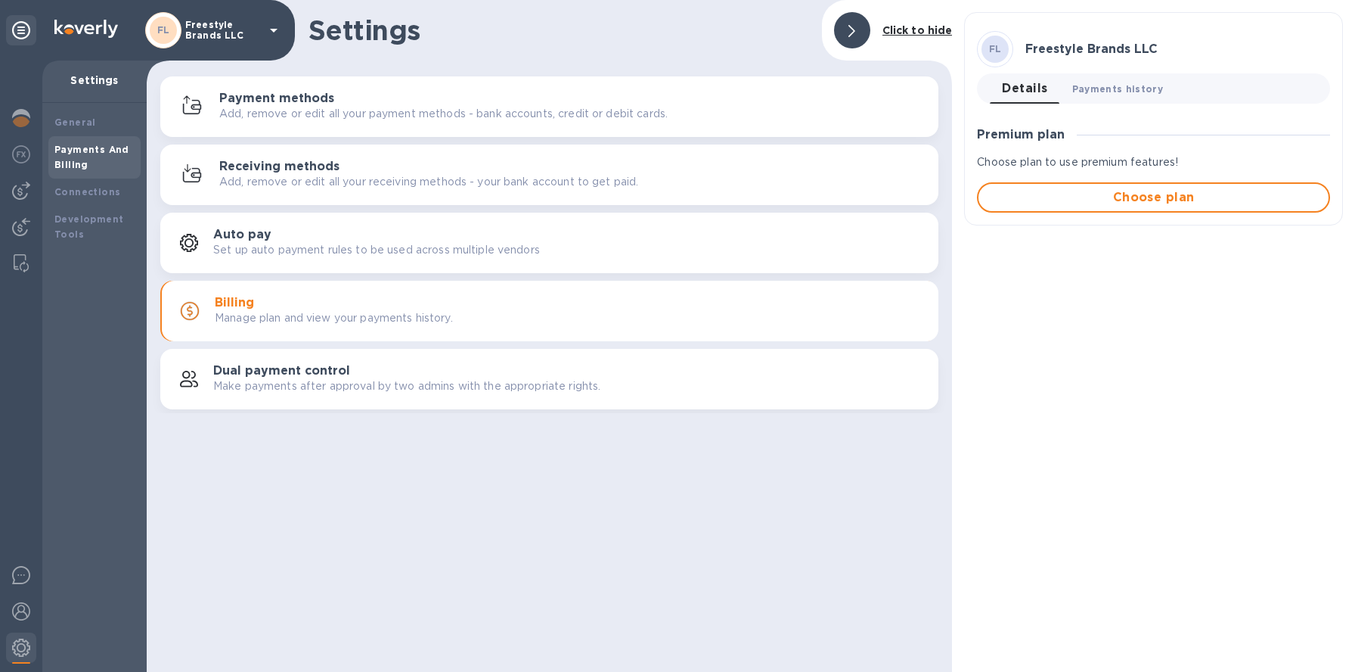
click at [1119, 83] on span "Payments history 0" at bounding box center [1119, 89] width 92 height 16
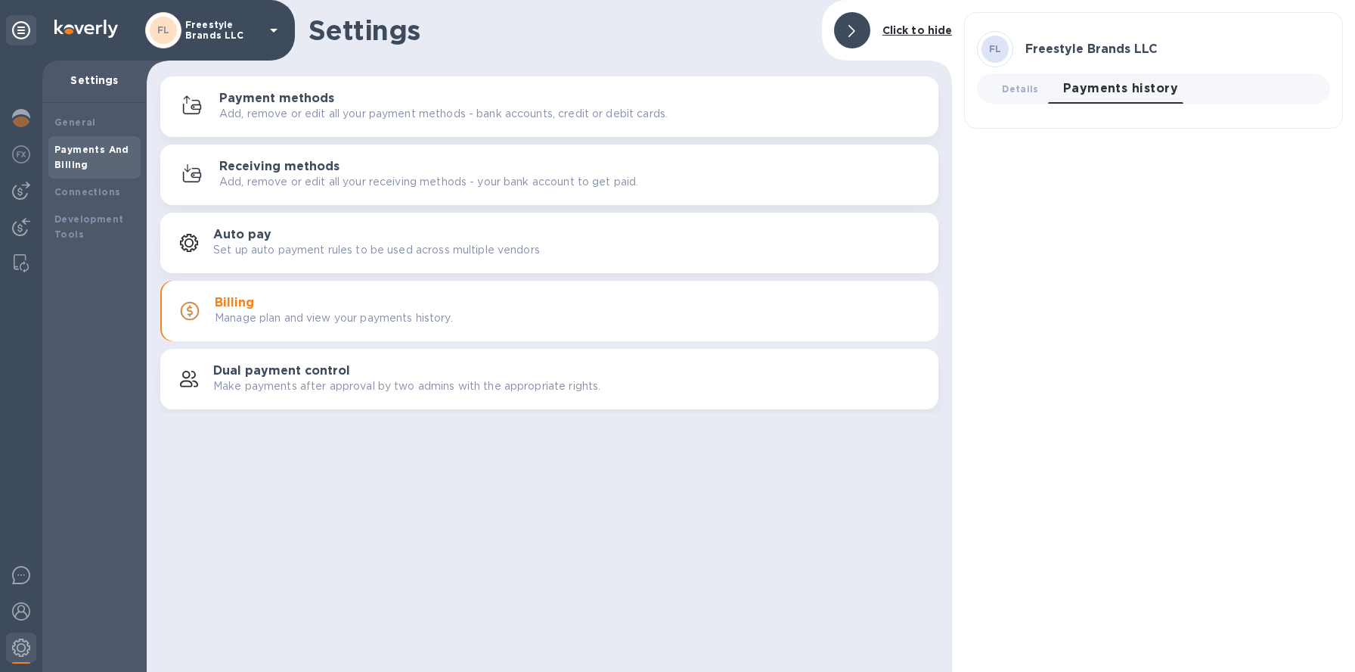
click at [1116, 95] on span "Payments history 0" at bounding box center [1120, 88] width 115 height 21
click at [1111, 88] on span "Payments history 0" at bounding box center [1120, 88] width 115 height 21
click at [998, 89] on button "Details 0" at bounding box center [1020, 88] width 61 height 30
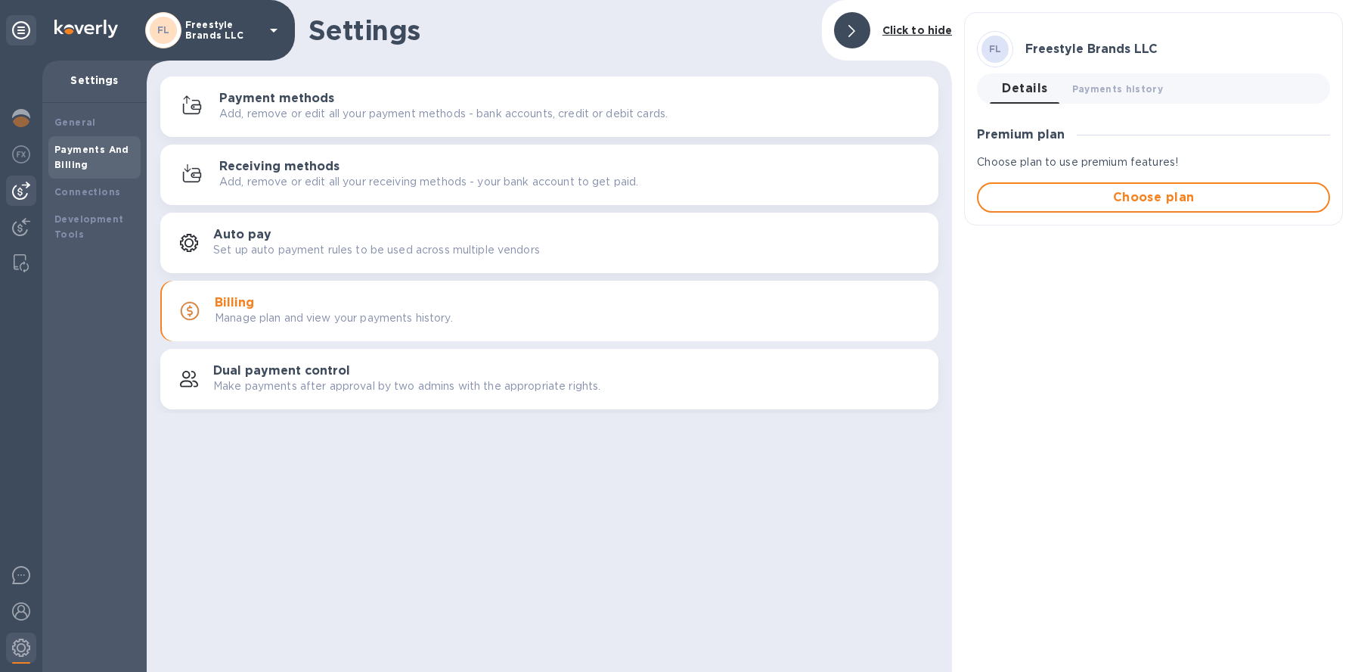
click at [21, 191] on img at bounding box center [21, 191] width 18 height 18
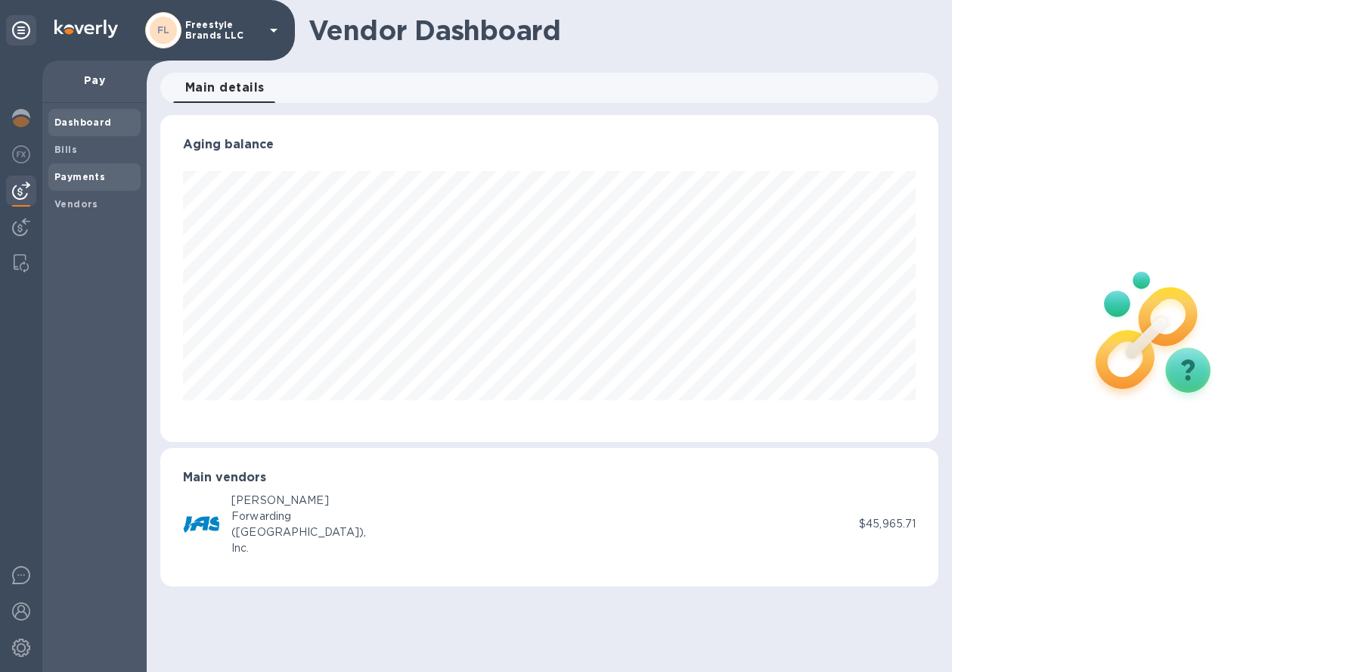
click at [83, 174] on b "Payments" at bounding box center [79, 176] width 51 height 11
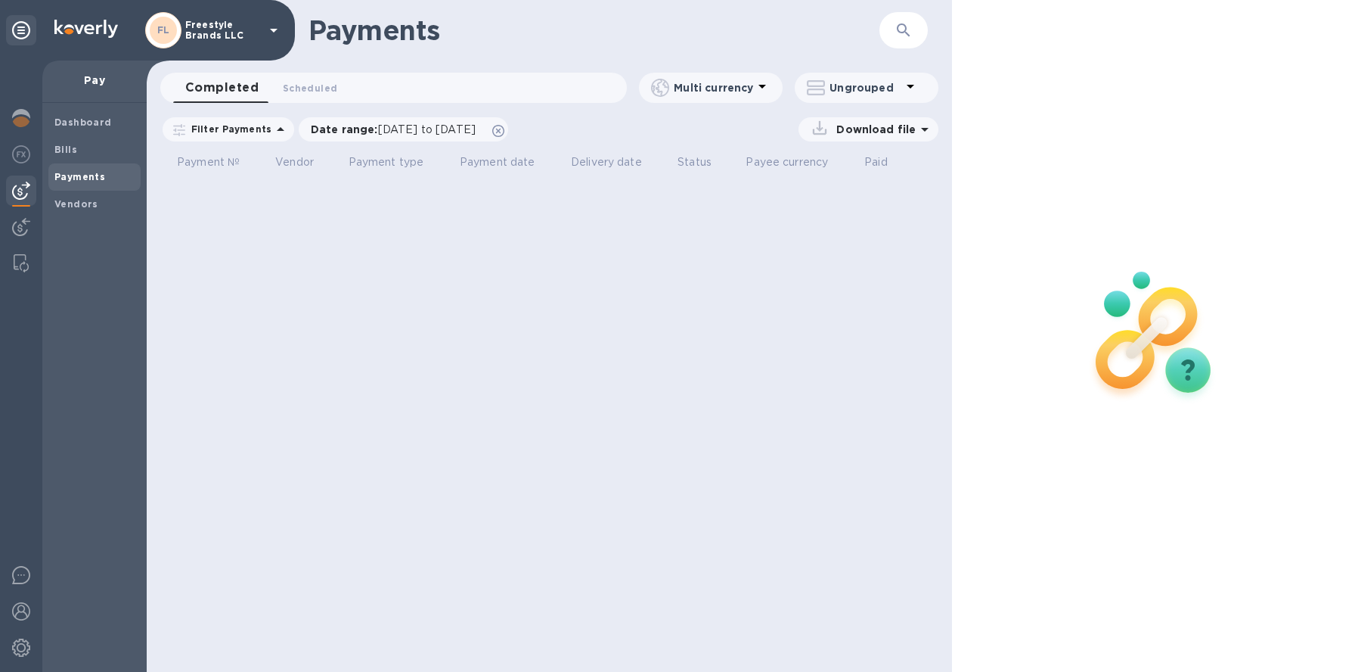
click at [83, 174] on b "Payments" at bounding box center [79, 176] width 51 height 11
click at [504, 132] on icon at bounding box center [498, 131] width 12 height 12
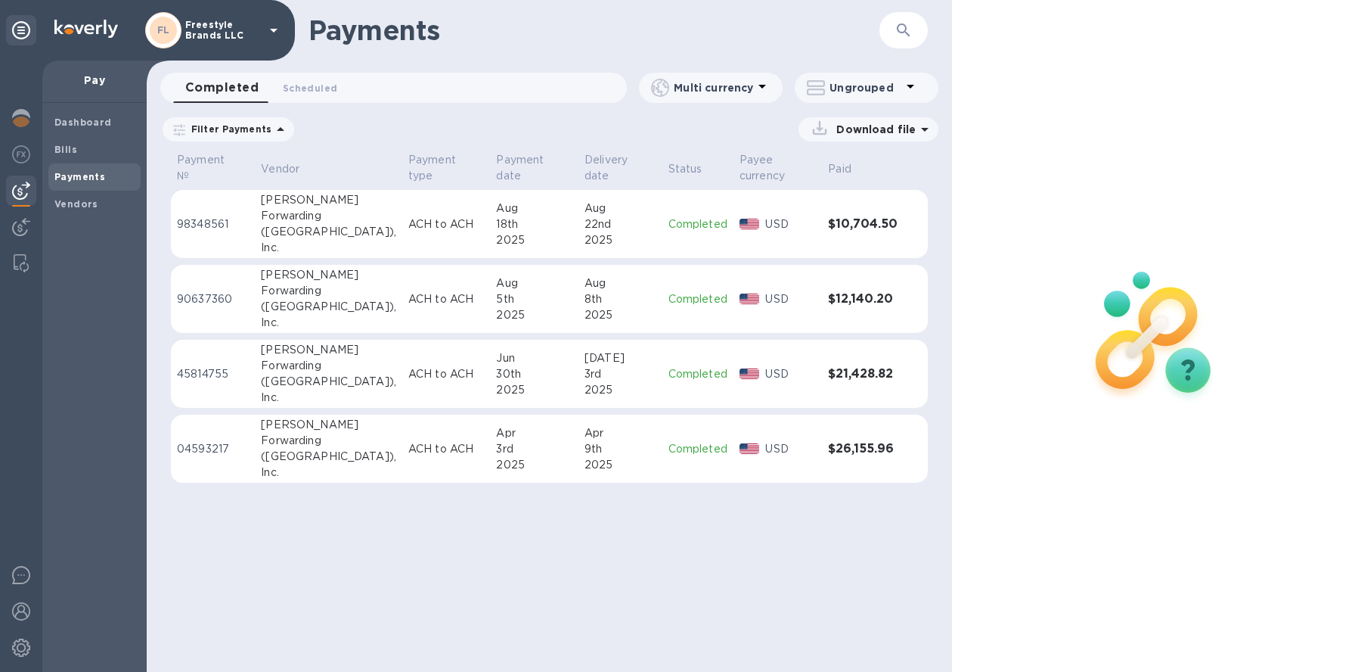
click at [328, 220] on div "Forwarding" at bounding box center [328, 216] width 135 height 16
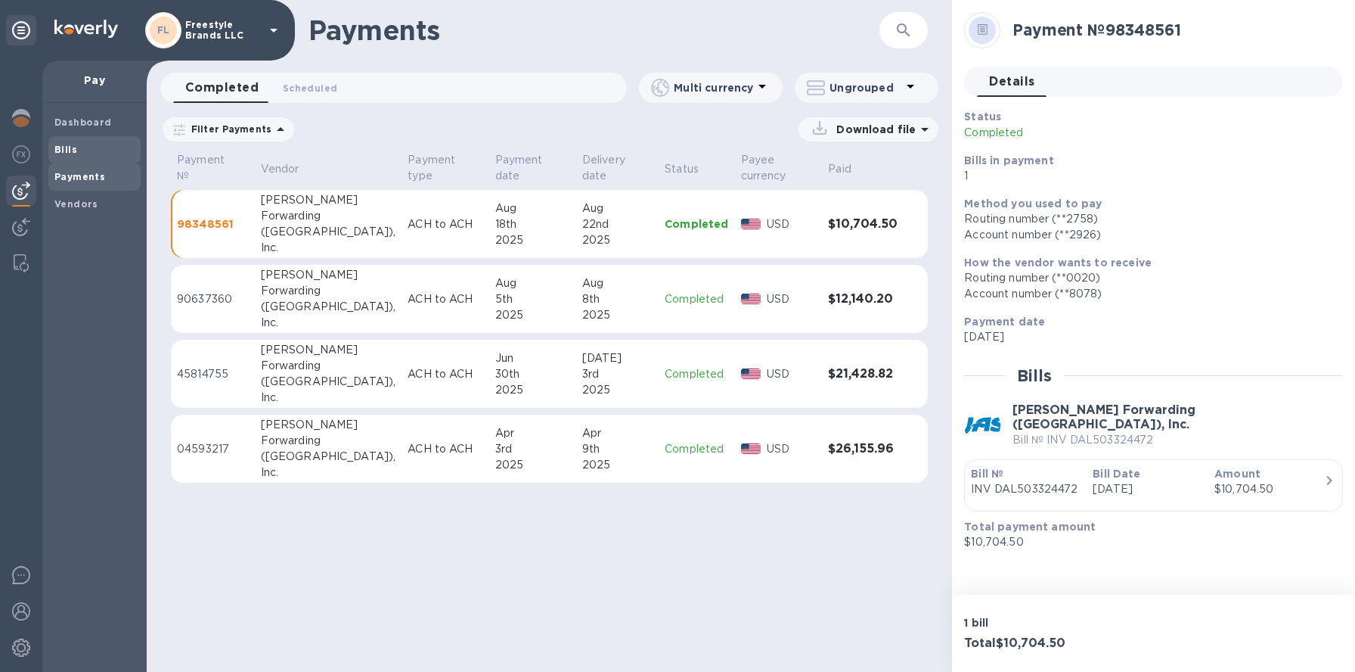
click at [75, 153] on span "Bills" at bounding box center [94, 149] width 80 height 15
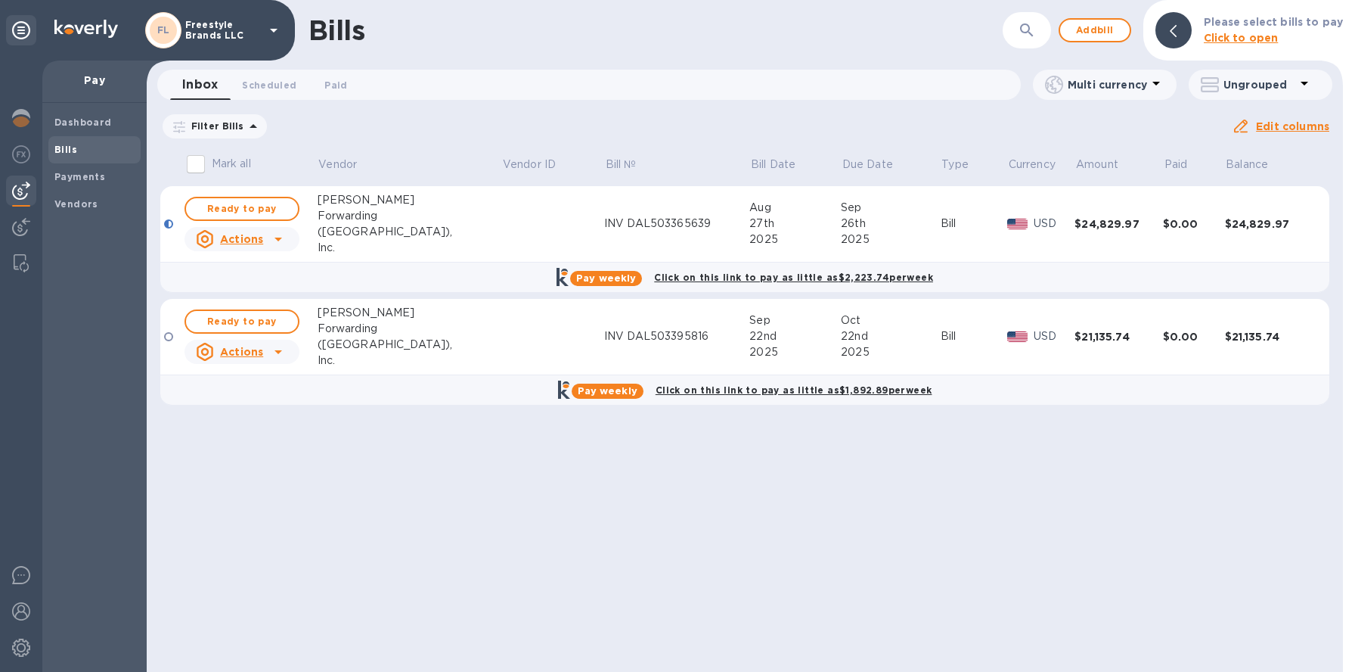
click at [278, 239] on icon at bounding box center [279, 239] width 8 height 4
click at [280, 235] on div at bounding box center [677, 336] width 1355 height 672
click at [269, 210] on span "Ready to pay" at bounding box center [242, 209] width 88 height 18
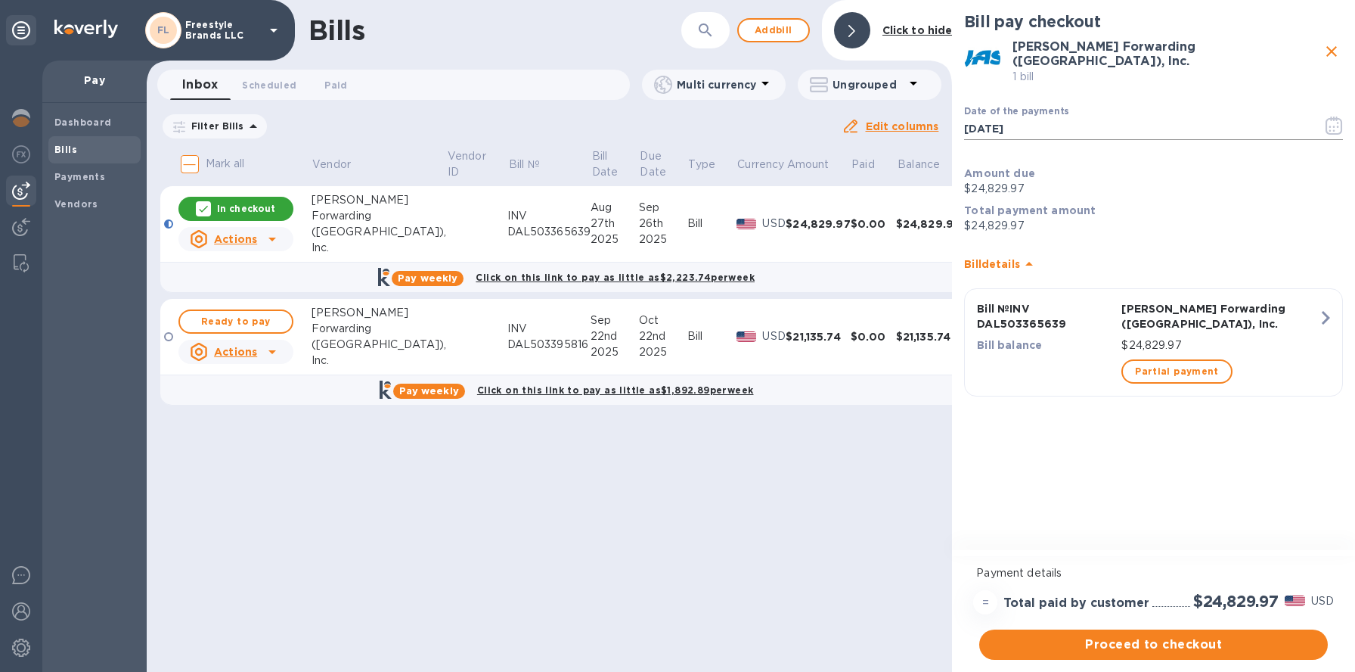
click at [1332, 124] on icon "button" at bounding box center [1334, 125] width 17 height 18
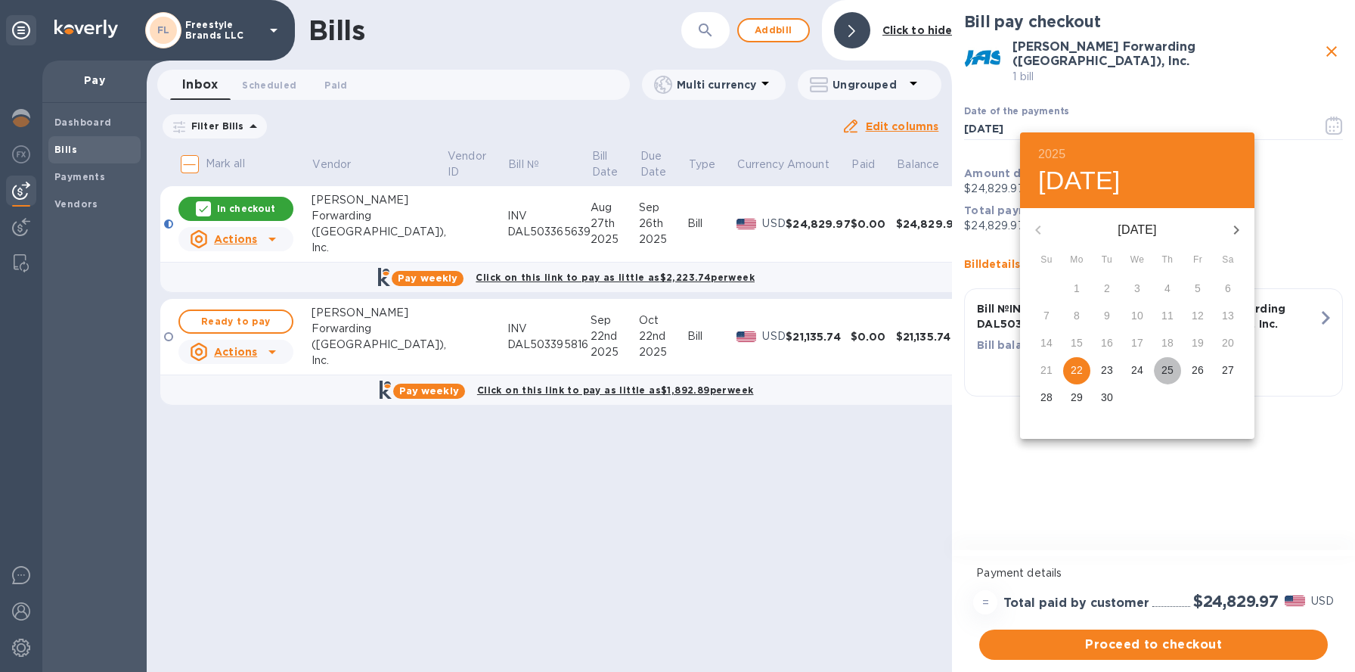
click at [1170, 374] on p "25" at bounding box center [1168, 369] width 12 height 15
type input "09/25/2025"
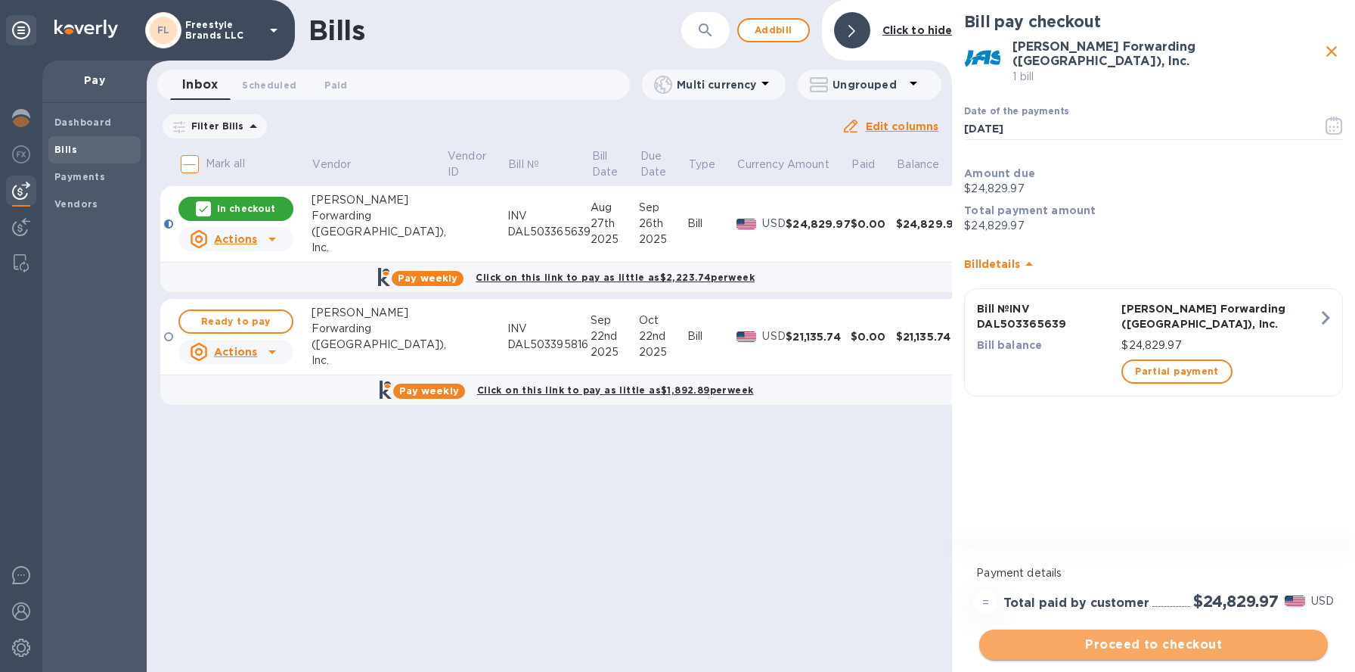
click at [1193, 647] on span "Proceed to checkout" at bounding box center [1154, 644] width 324 height 18
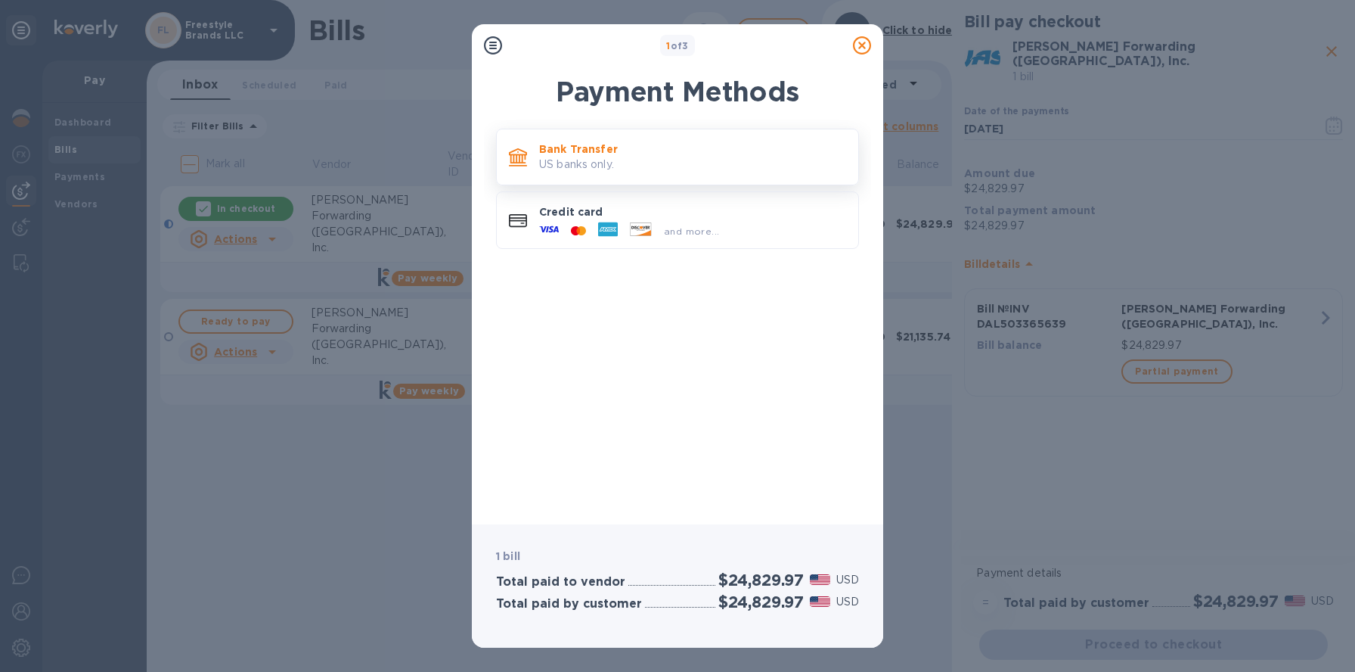
click at [564, 166] on p "US banks only." at bounding box center [692, 165] width 307 height 16
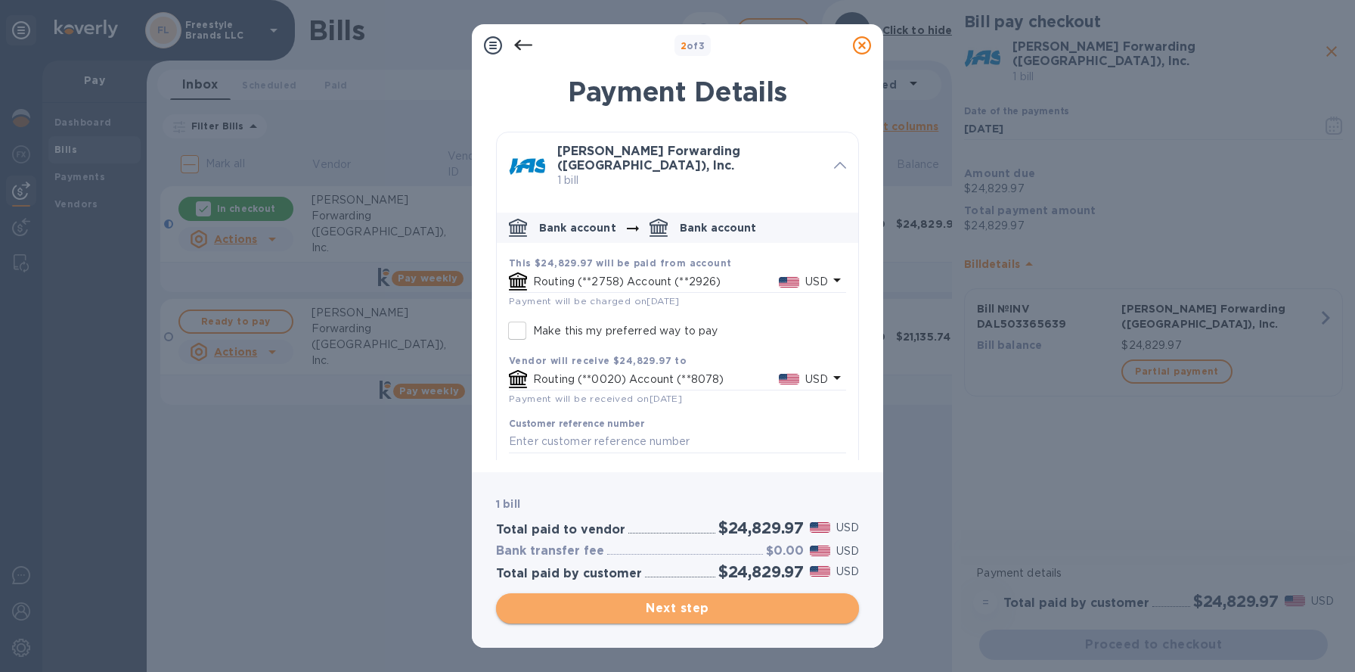
click at [675, 610] on span "Next step" at bounding box center [677, 608] width 339 height 18
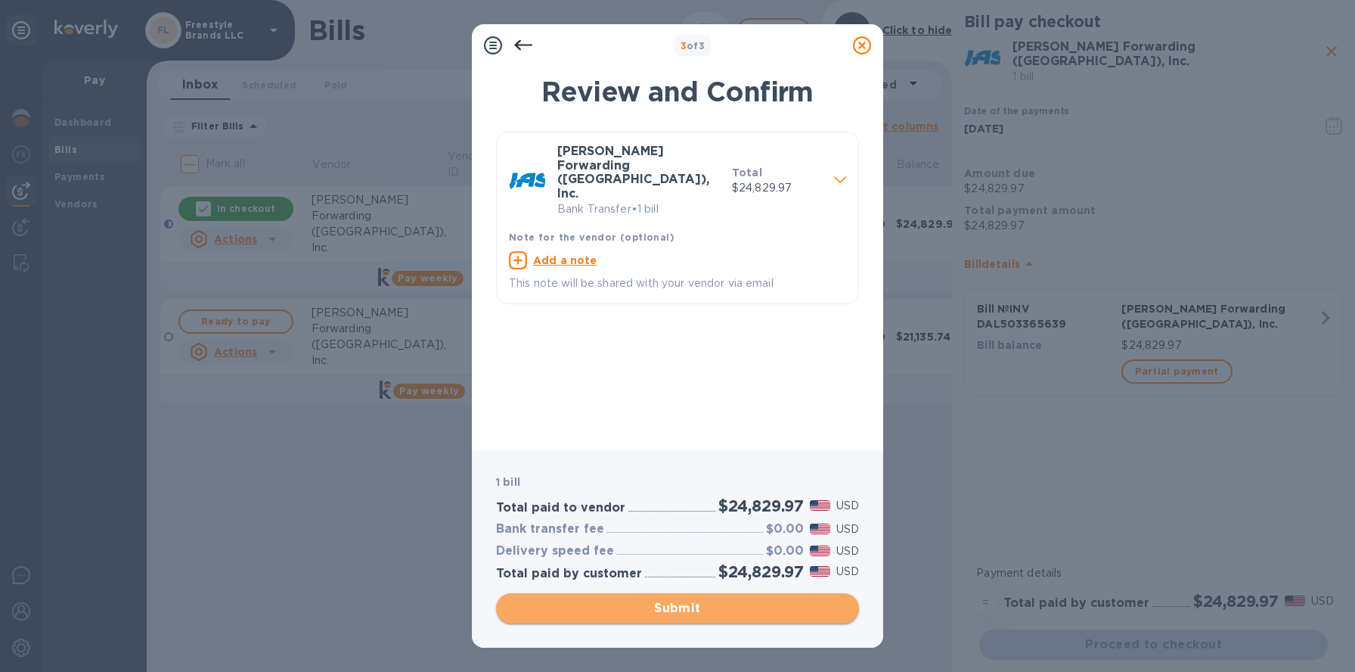
click at [718, 607] on span "Submit" at bounding box center [677, 608] width 339 height 18
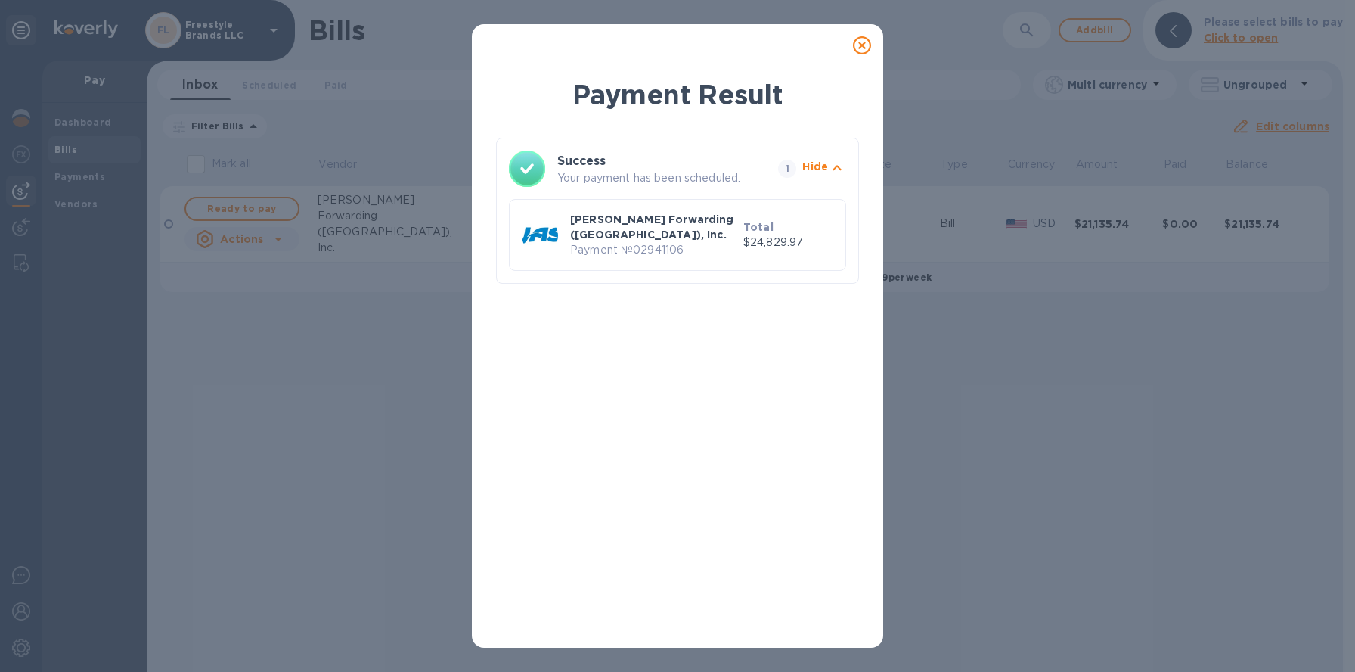
click at [862, 45] on icon at bounding box center [862, 45] width 18 height 18
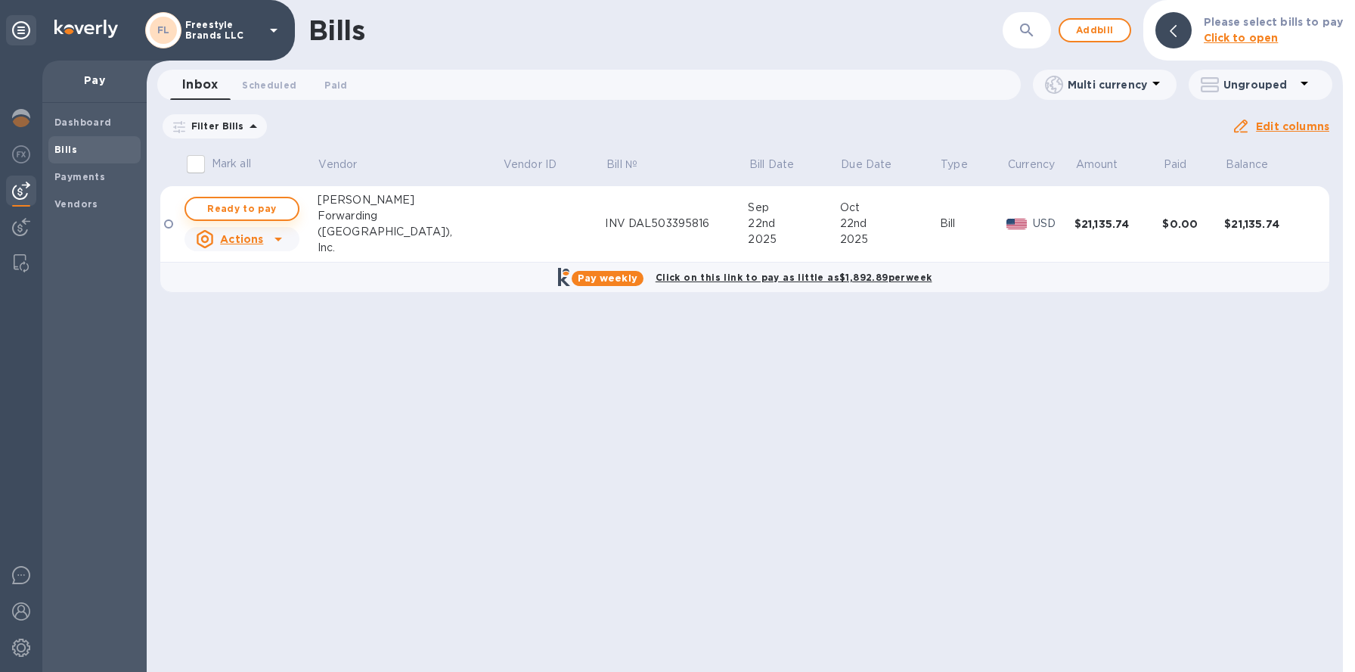
click at [266, 210] on span "Ready to pay" at bounding box center [242, 209] width 88 height 18
checkbox input "true"
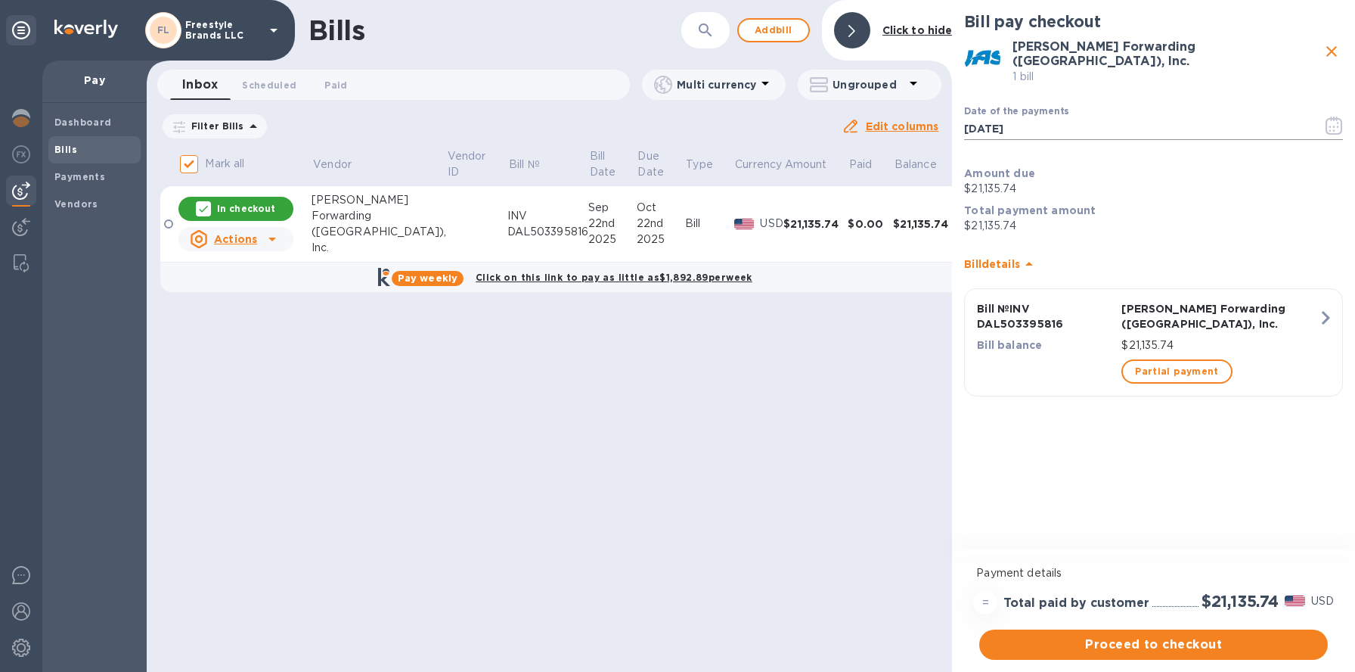
click at [1324, 121] on button "button" at bounding box center [1335, 125] width 36 height 36
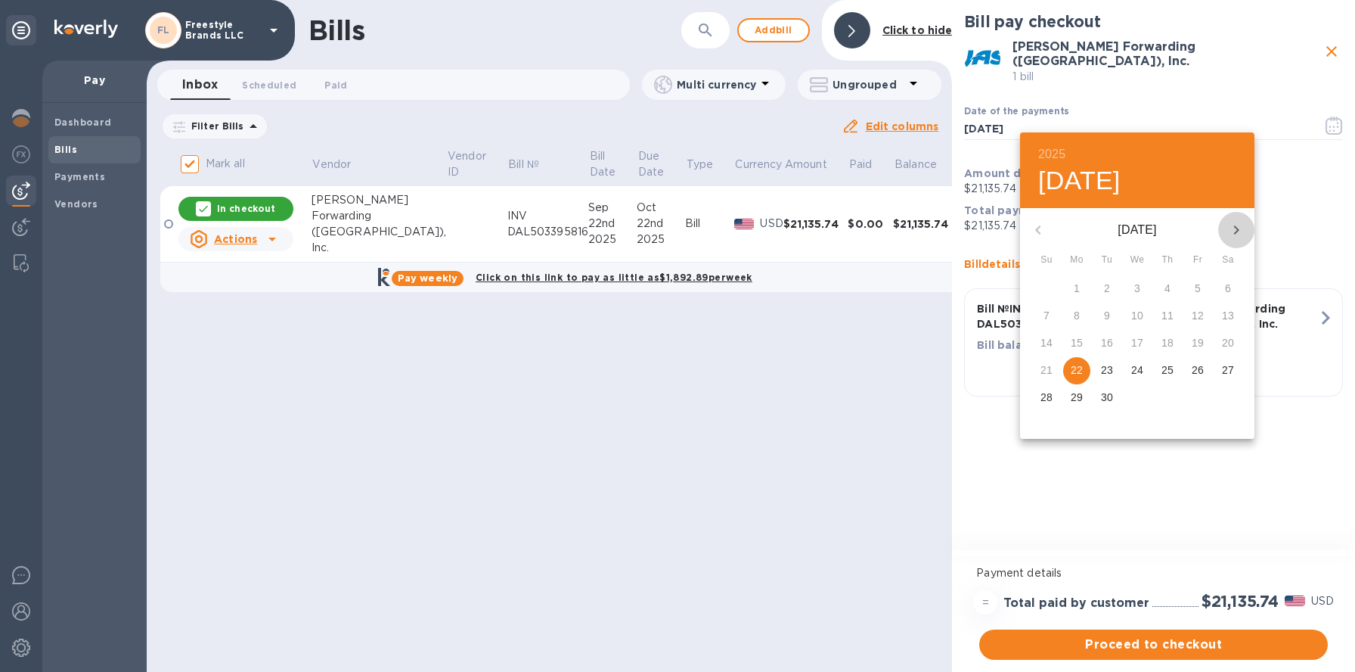
click at [1244, 230] on icon "button" at bounding box center [1237, 230] width 18 height 18
click at [1104, 371] on p "21" at bounding box center [1107, 369] width 12 height 15
type input "10/21/2025"
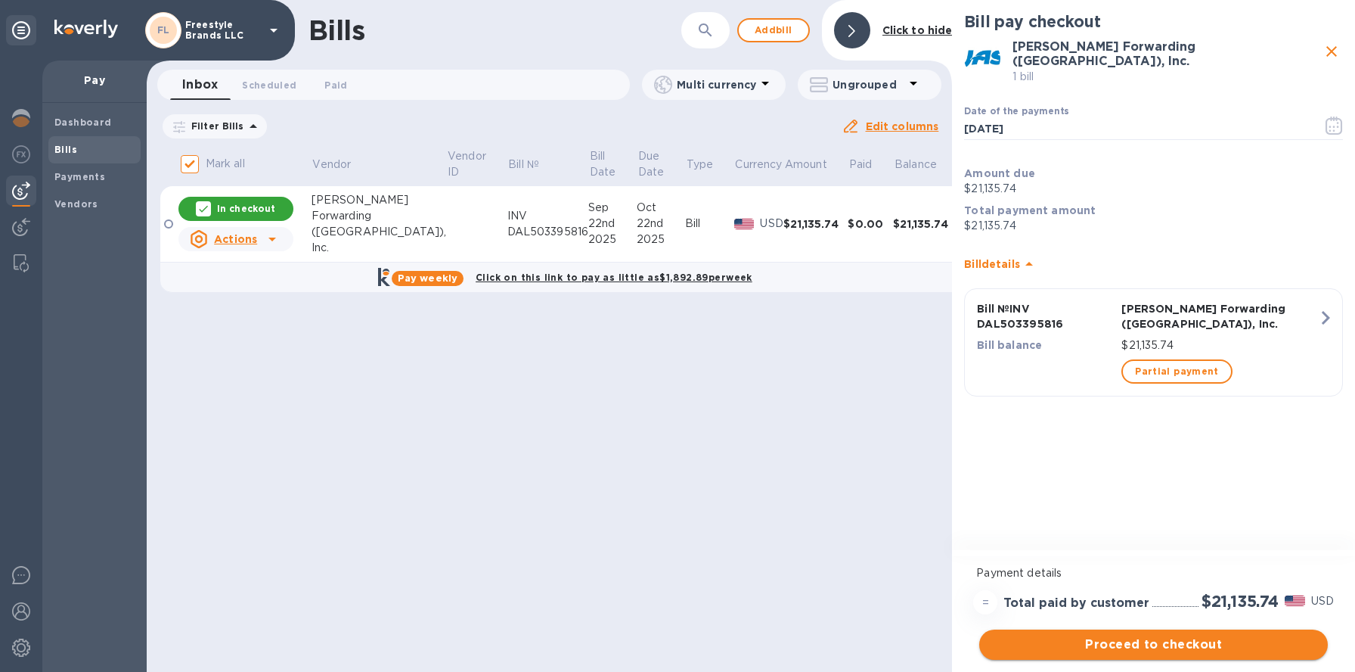
click at [1175, 642] on span "Proceed to checkout" at bounding box center [1154, 644] width 324 height 18
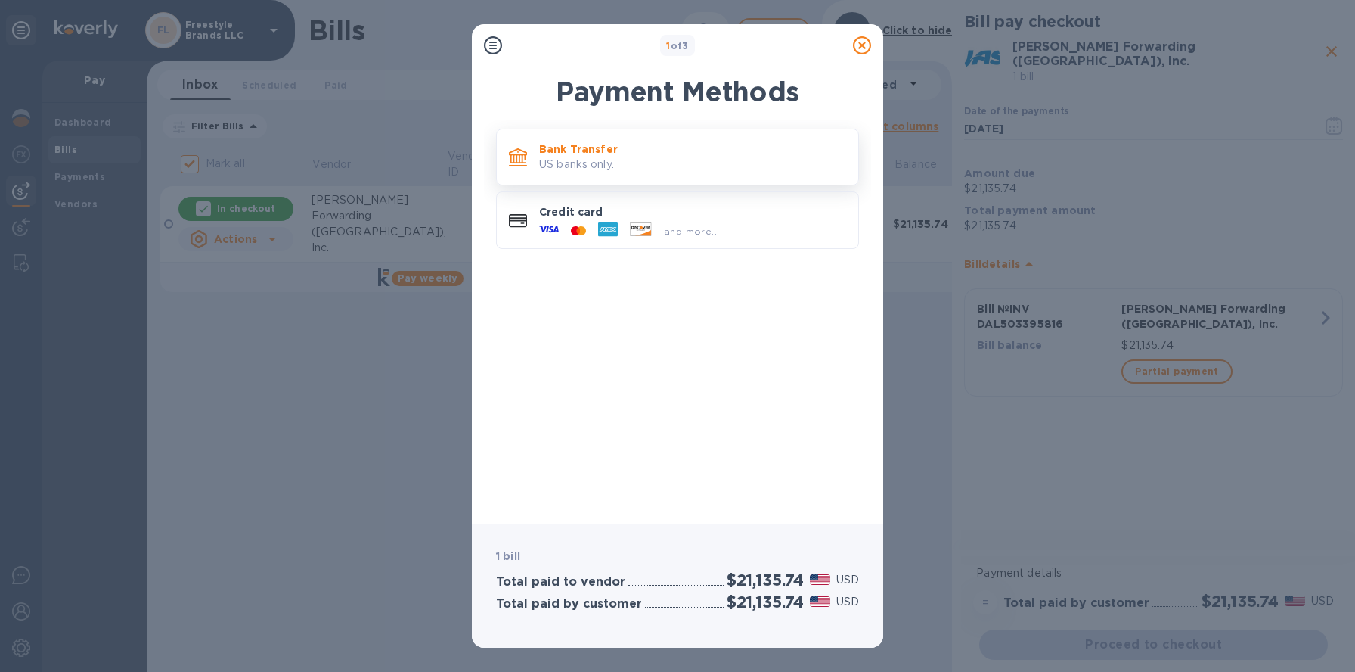
click at [666, 149] on p "Bank Transfer" at bounding box center [692, 148] width 307 height 15
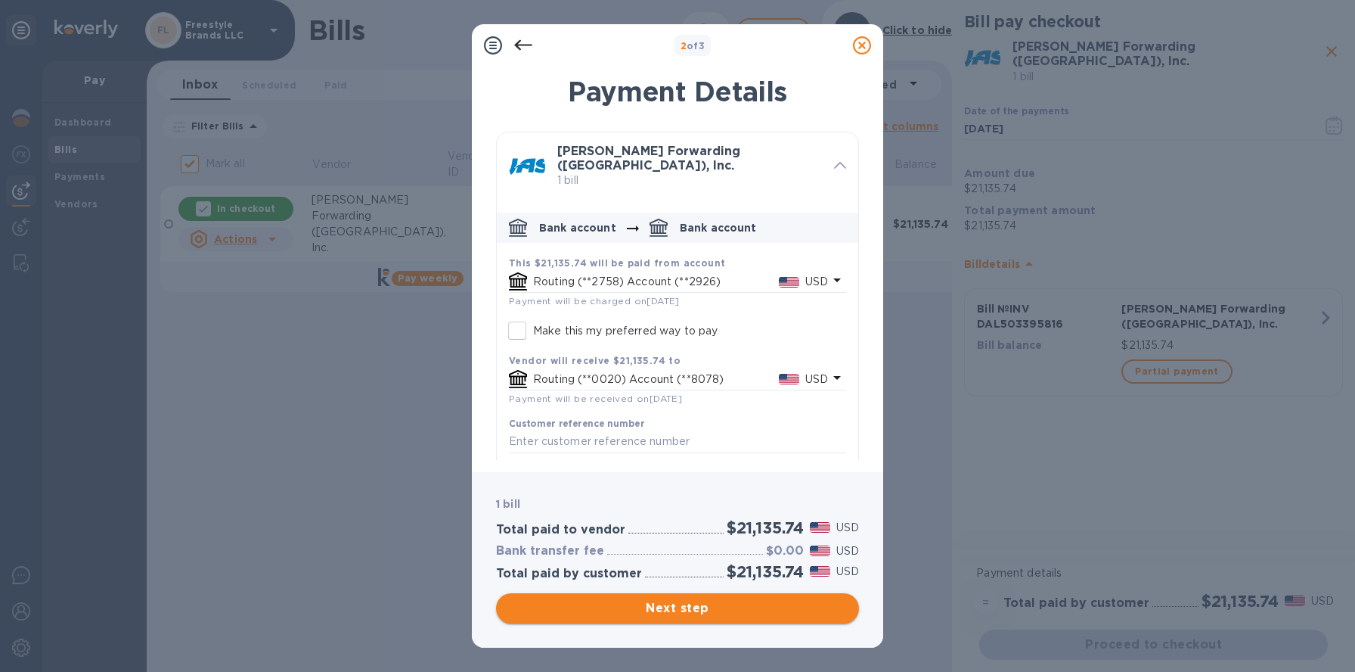
click at [781, 618] on button "Next step" at bounding box center [677, 608] width 363 height 30
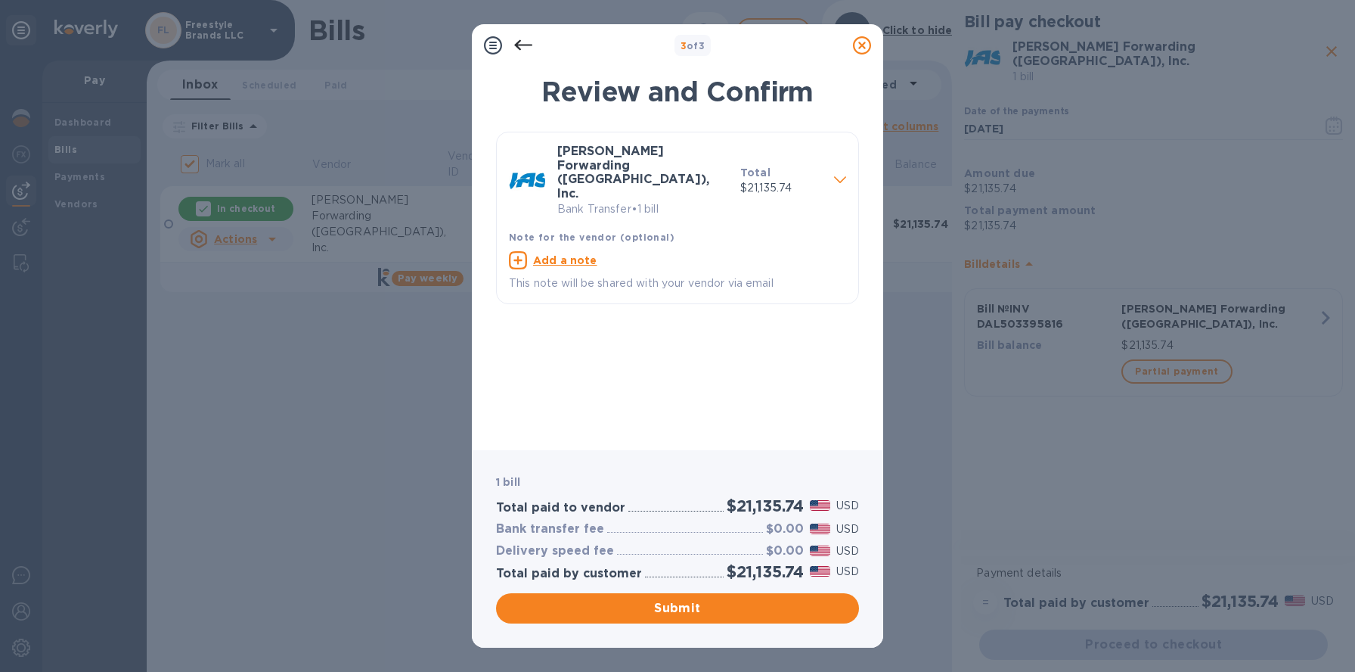
click at [781, 618] on button "Submit" at bounding box center [677, 608] width 363 height 30
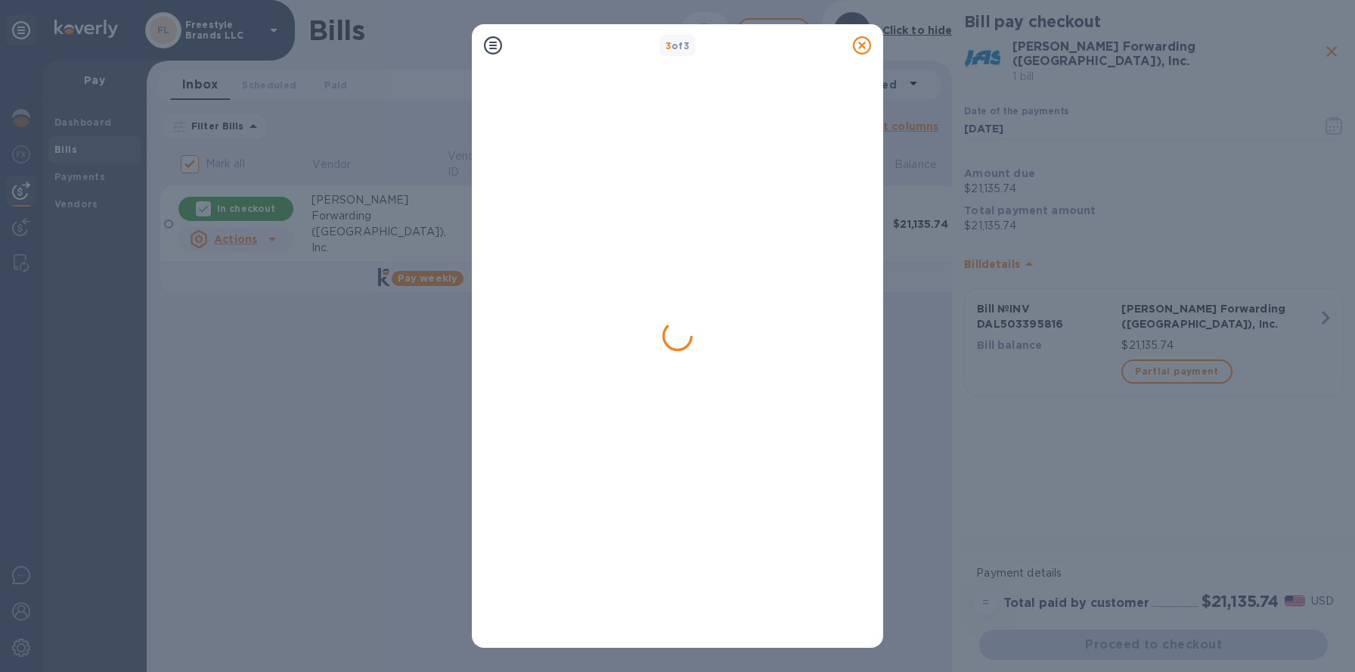
checkbox input "false"
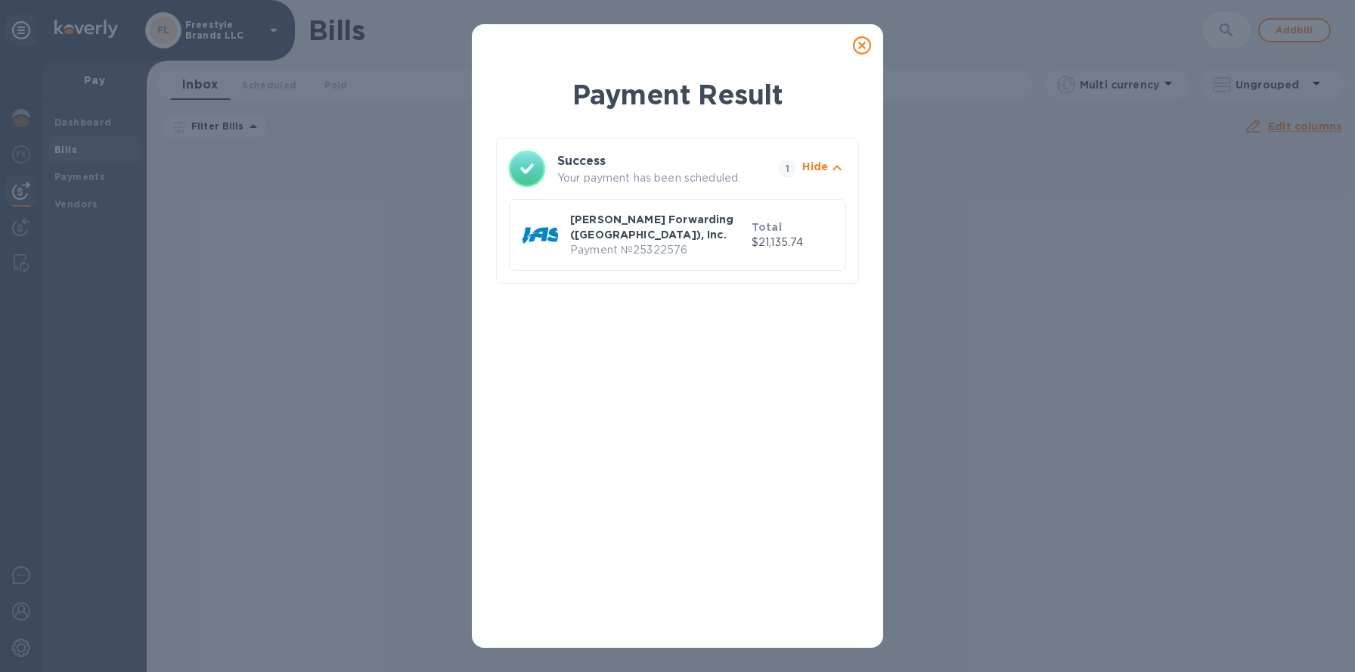
click at [858, 45] on icon at bounding box center [862, 45] width 18 height 18
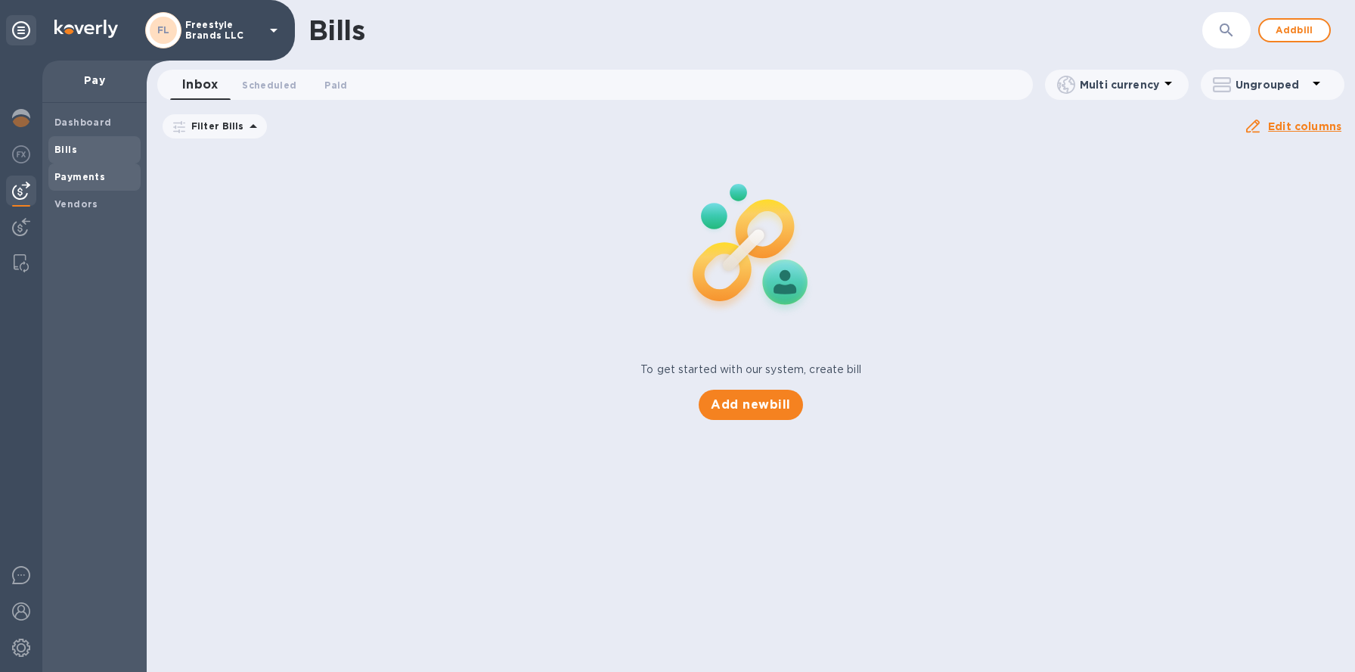
click at [79, 175] on b "Payments" at bounding box center [79, 176] width 51 height 11
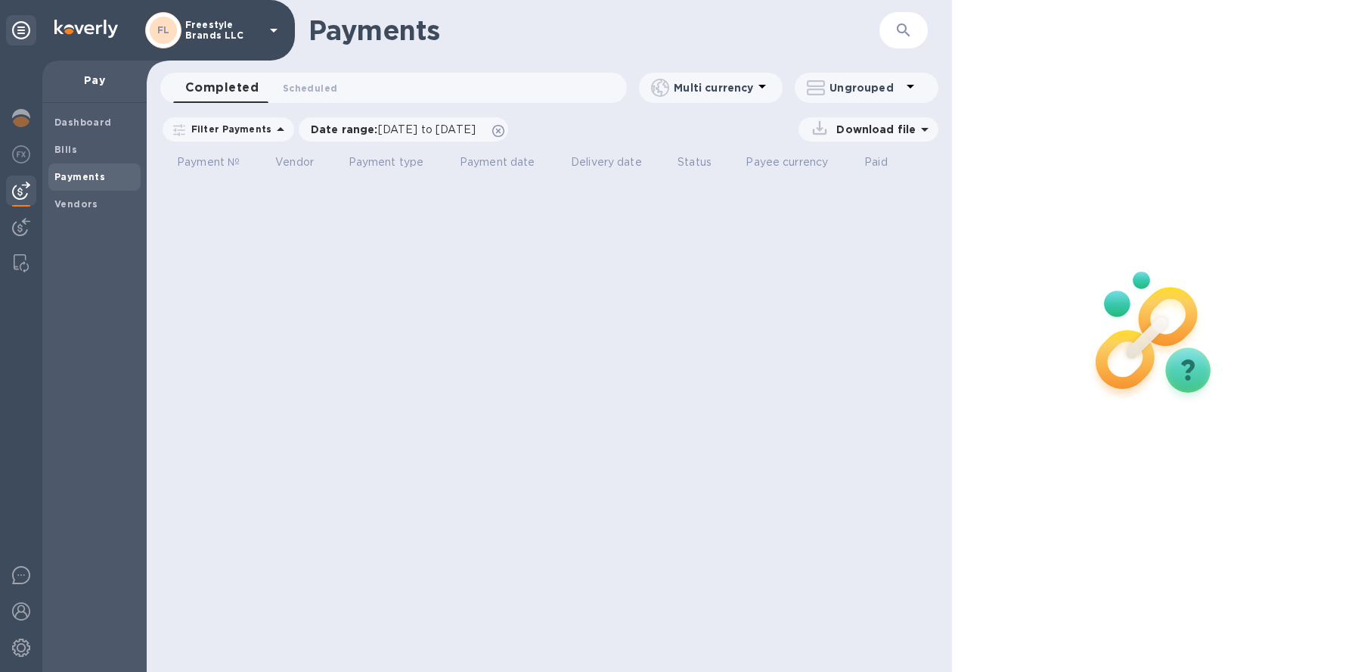
click at [266, 34] on icon at bounding box center [274, 30] width 18 height 18
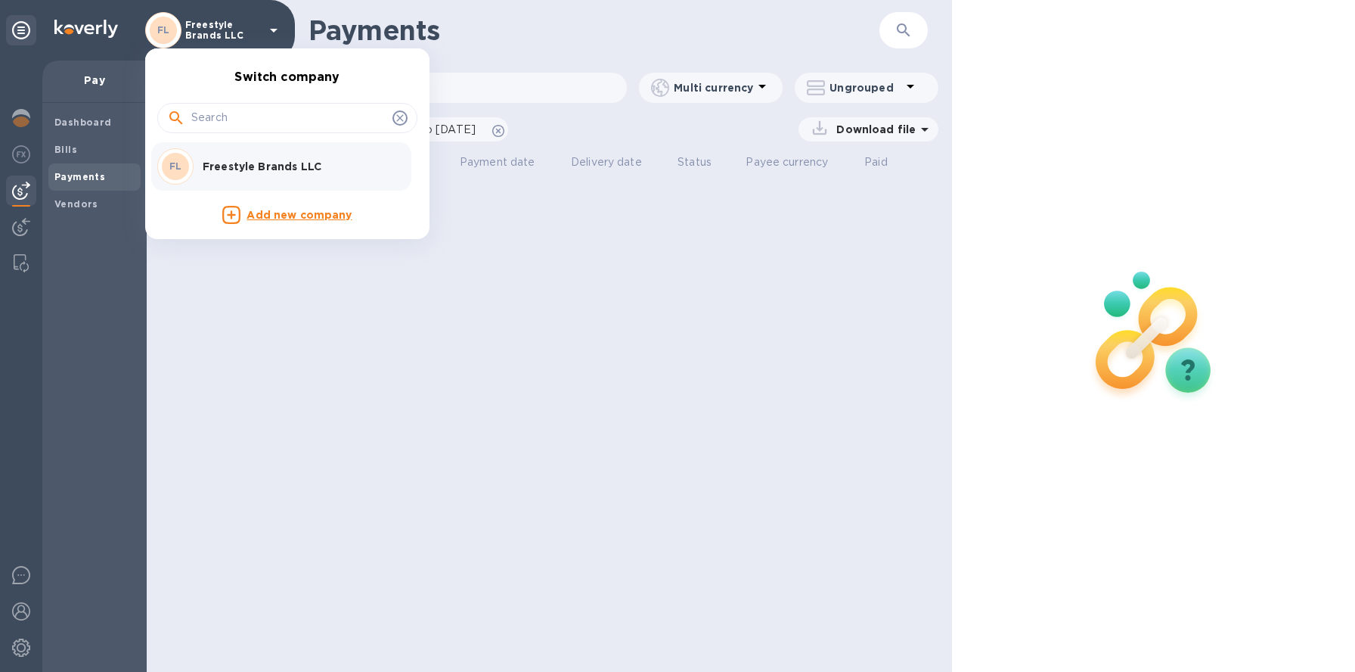
click at [25, 607] on div at bounding box center [677, 336] width 1355 height 672
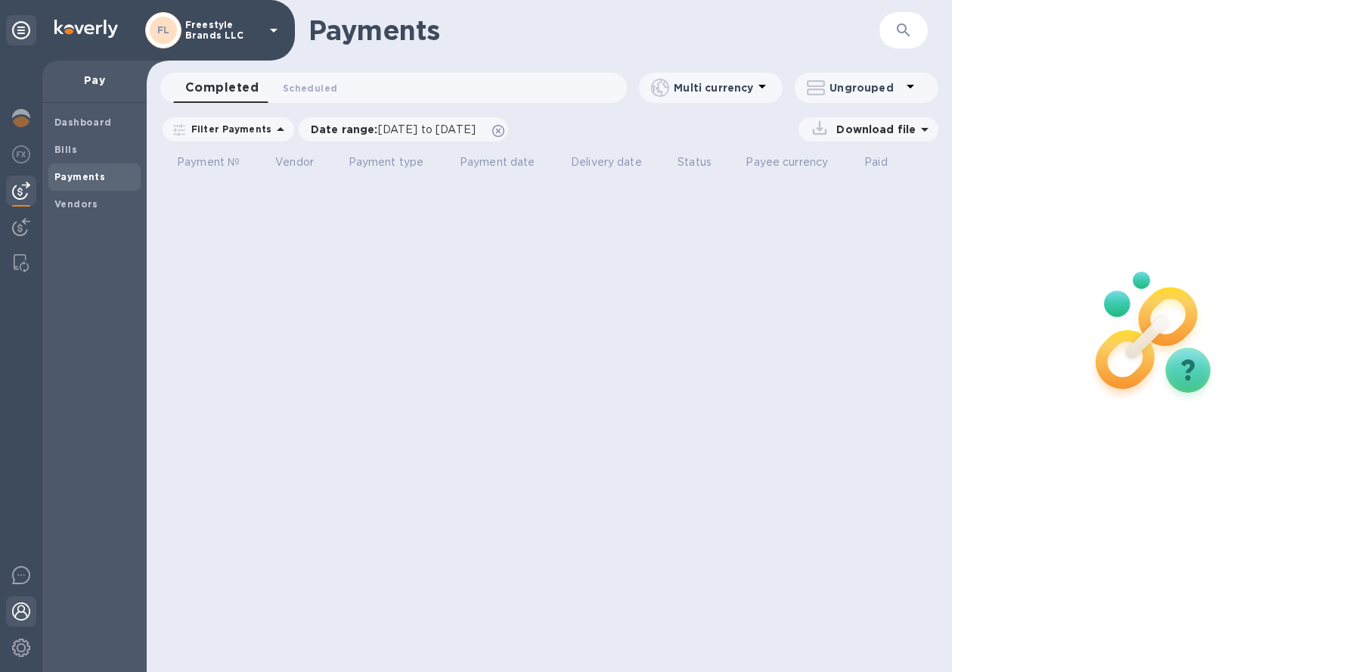
click at [25, 604] on img at bounding box center [21, 611] width 18 height 18
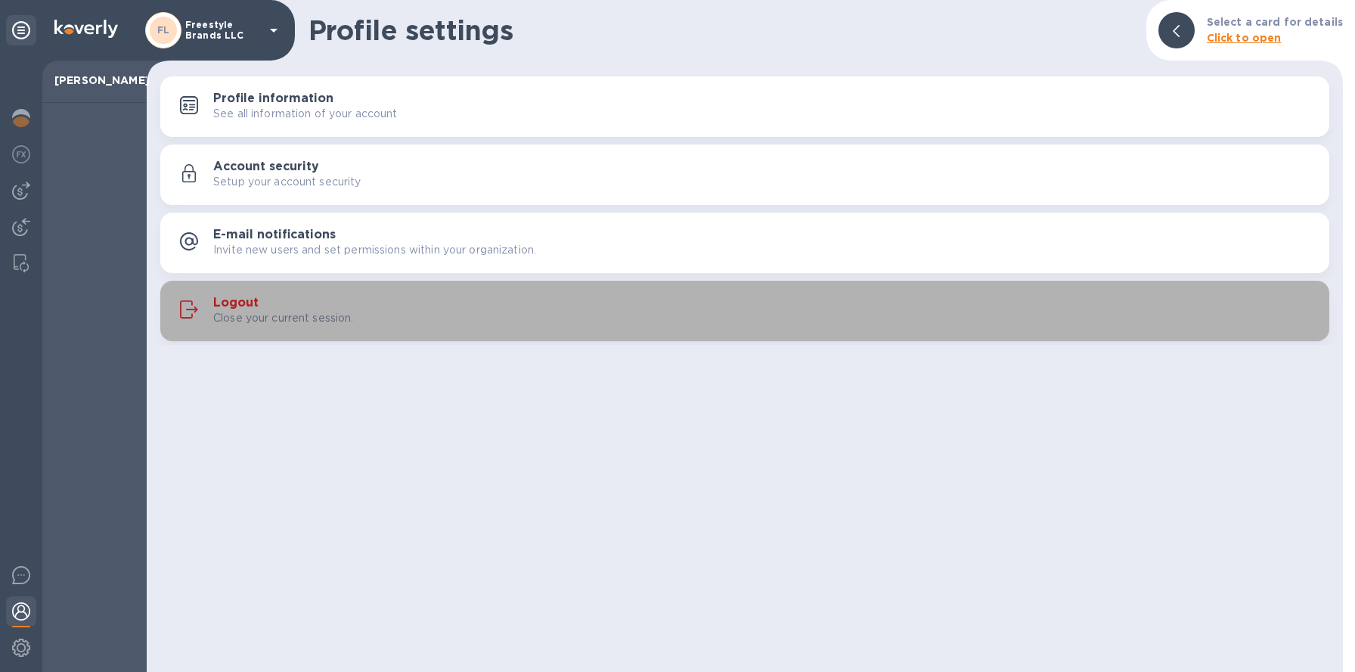
click at [252, 302] on h3 "Logout" at bounding box center [235, 303] width 45 height 14
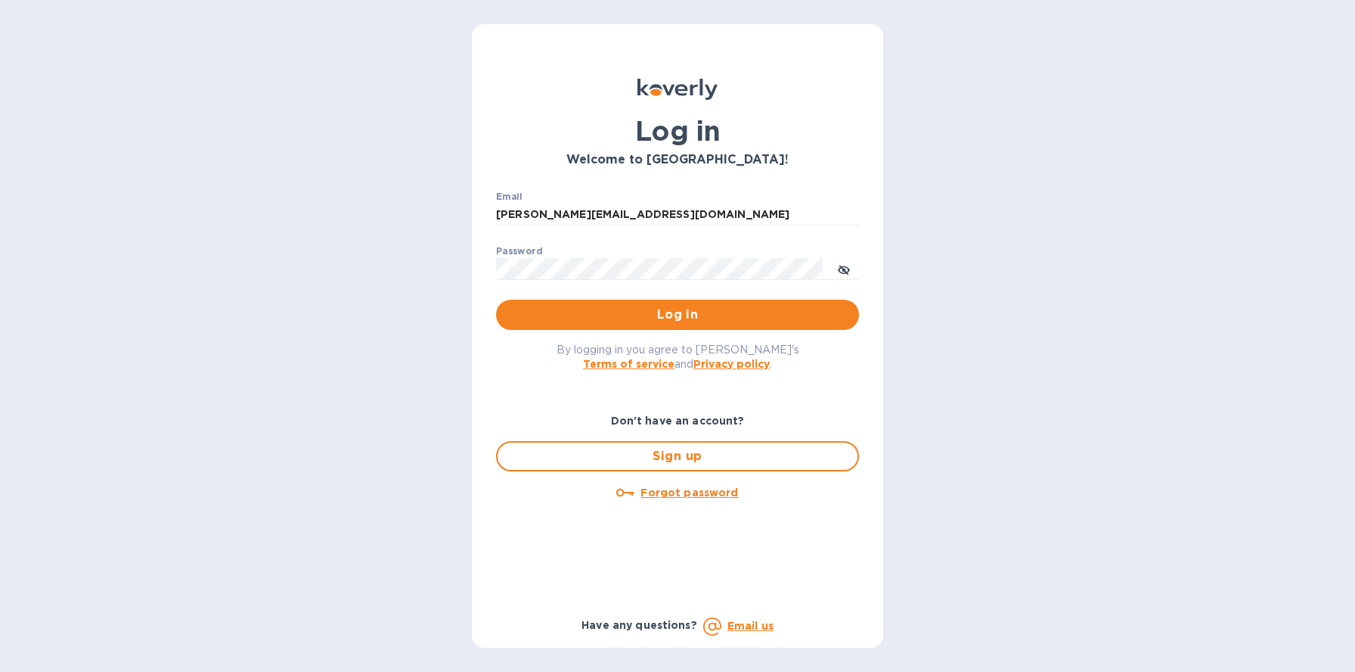
click at [663, 312] on span "Log in" at bounding box center [677, 315] width 339 height 18
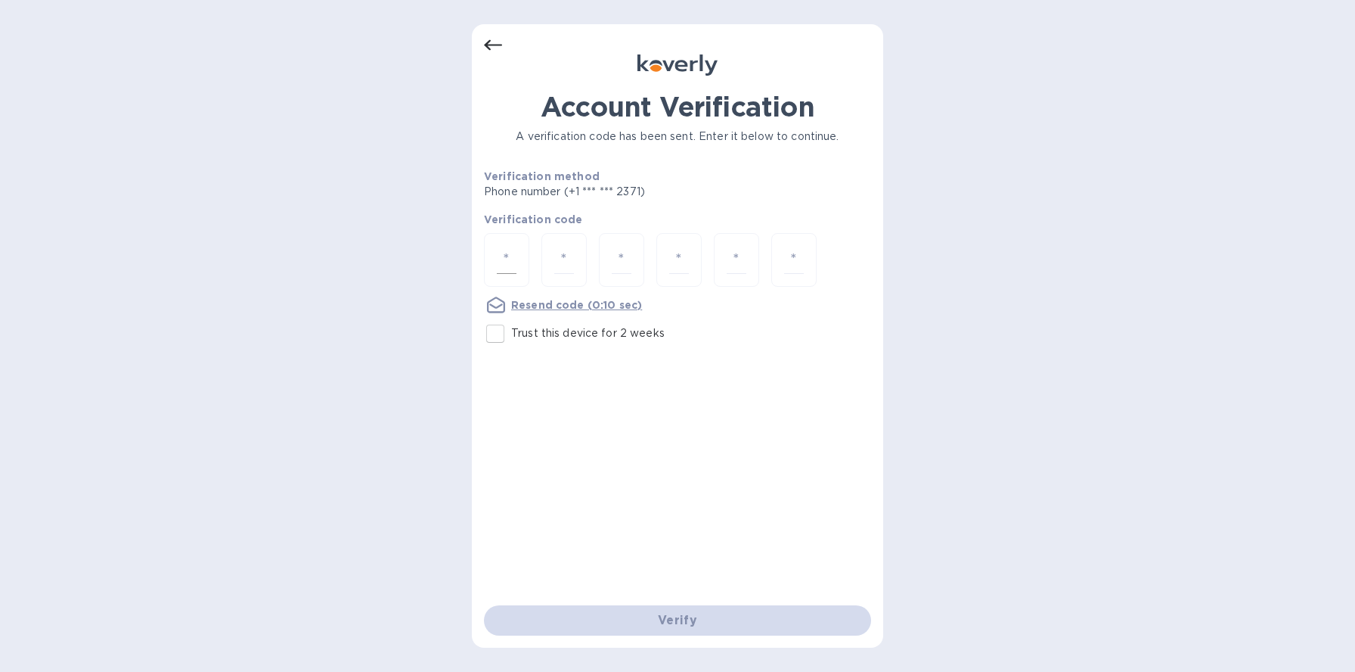
click at [501, 257] on input "number" at bounding box center [507, 260] width 20 height 28
click at [501, 334] on input "Trust this device for 2 weeks" at bounding box center [496, 334] width 32 height 32
checkbox input "true"
click at [508, 257] on input "number" at bounding box center [507, 260] width 20 height 28
type input "1"
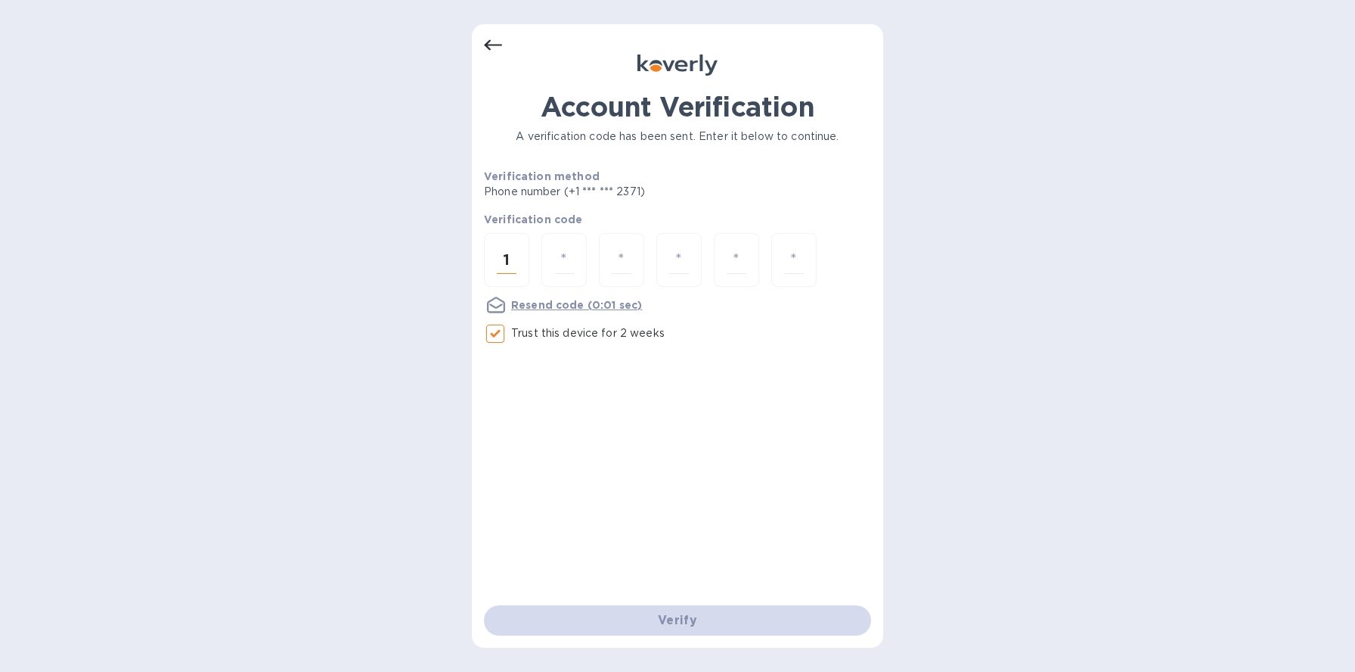
type input "9"
type input "6"
type input "8"
type input "3"
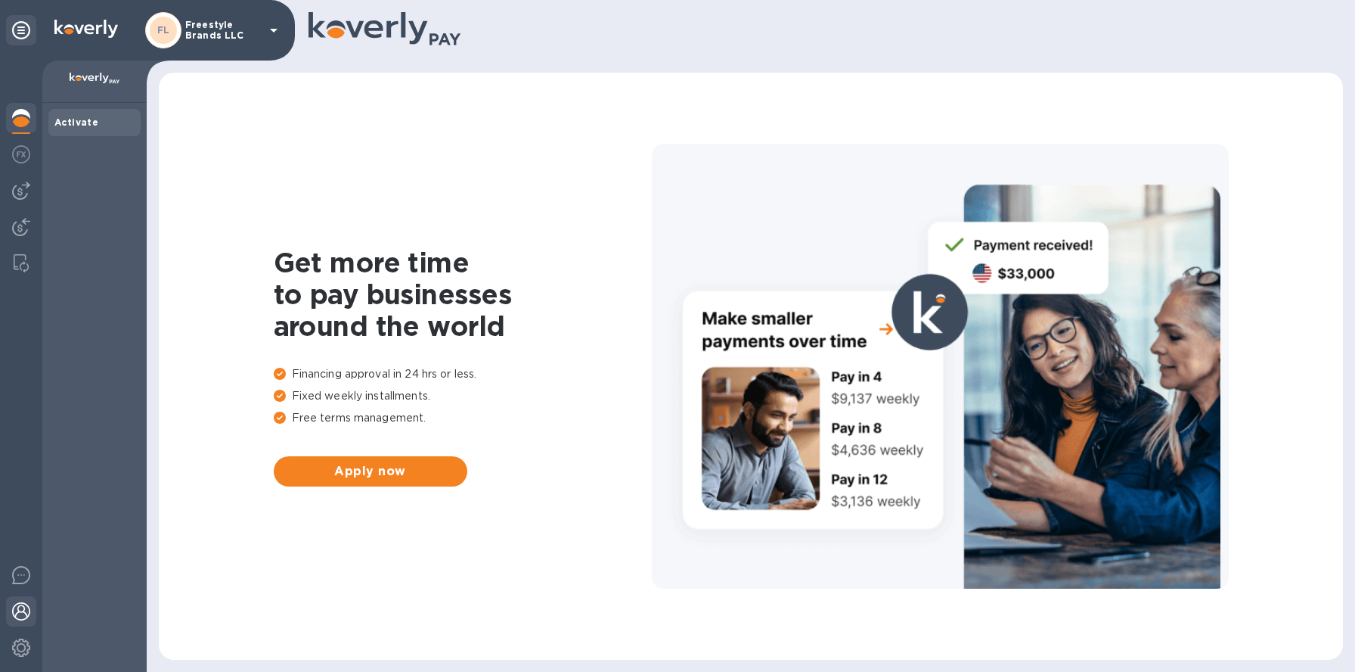
click at [28, 616] on img at bounding box center [21, 611] width 18 height 18
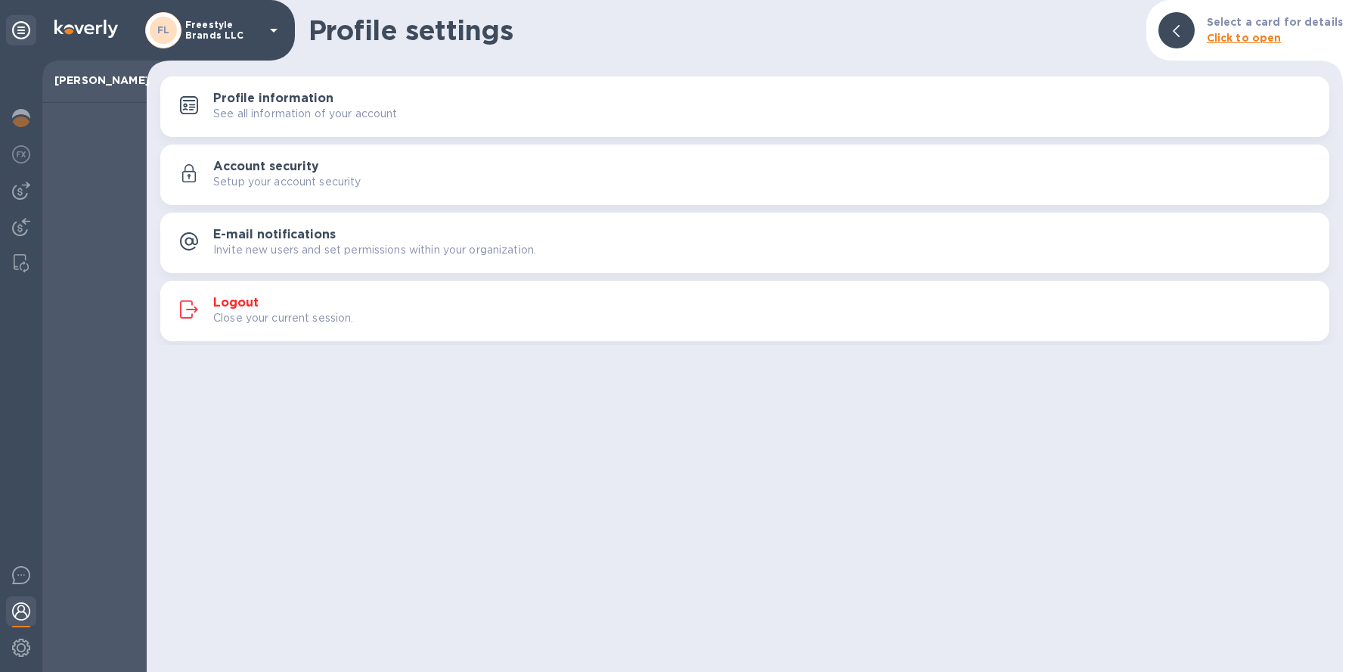
click at [296, 253] on p "Invite new users and set permissions within your organization." at bounding box center [374, 250] width 323 height 16
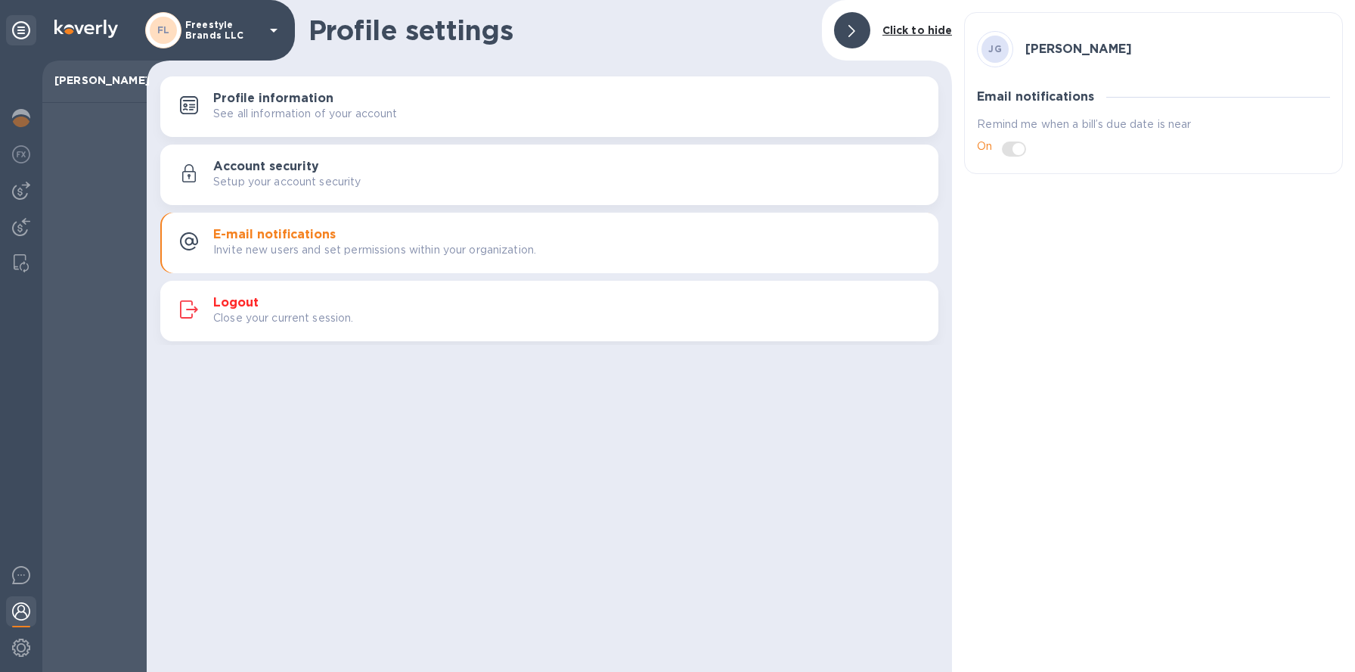
click at [1007, 148] on span at bounding box center [1014, 148] width 24 height 15
click at [1020, 148] on span at bounding box center [1014, 148] width 24 height 15
click at [20, 612] on img at bounding box center [21, 611] width 18 height 18
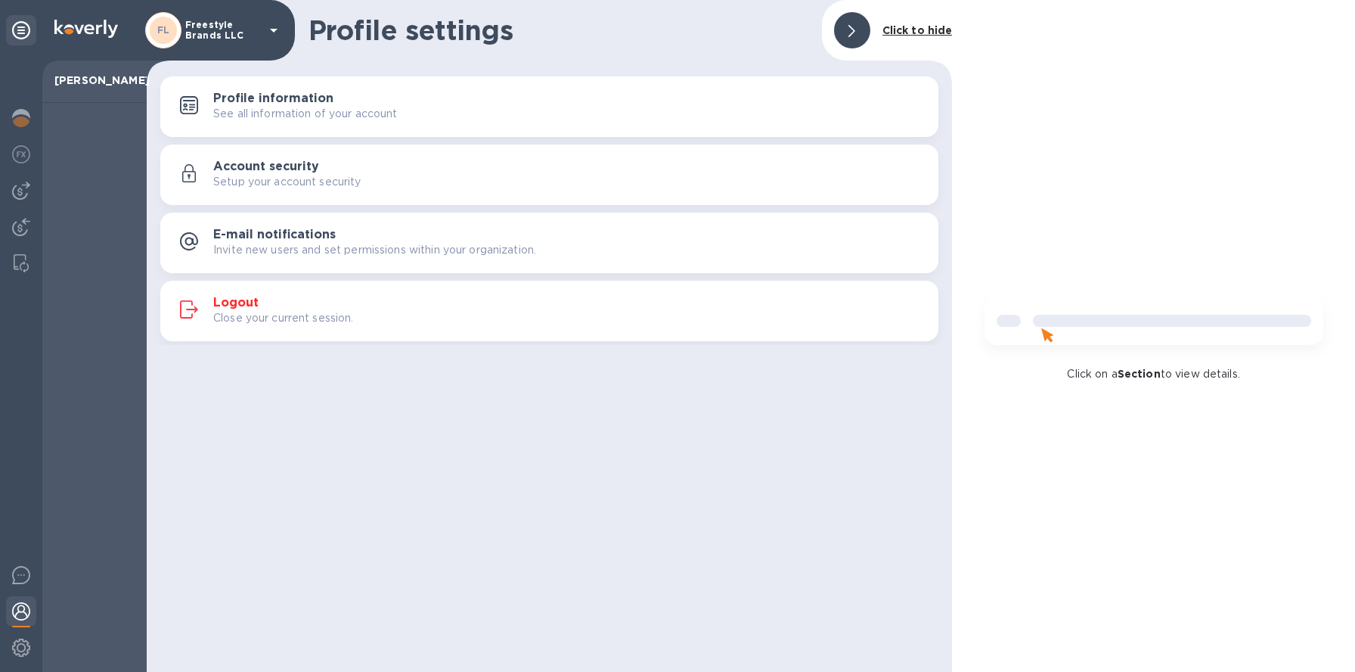
click at [23, 615] on img at bounding box center [21, 611] width 18 height 18
click at [255, 284] on button "Logout Close your current session." at bounding box center [549, 311] width 778 height 61
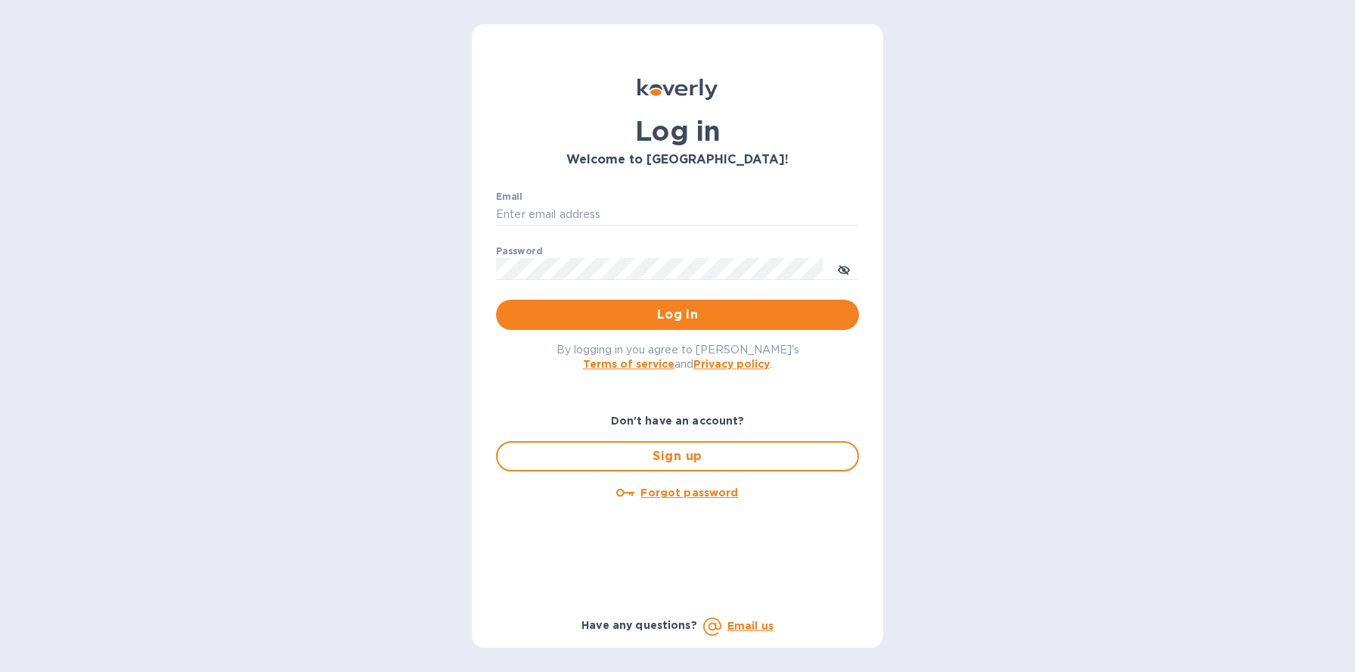
type input "[PERSON_NAME][EMAIL_ADDRESS][DOMAIN_NAME]"
